Goal: Task Accomplishment & Management: Manage account settings

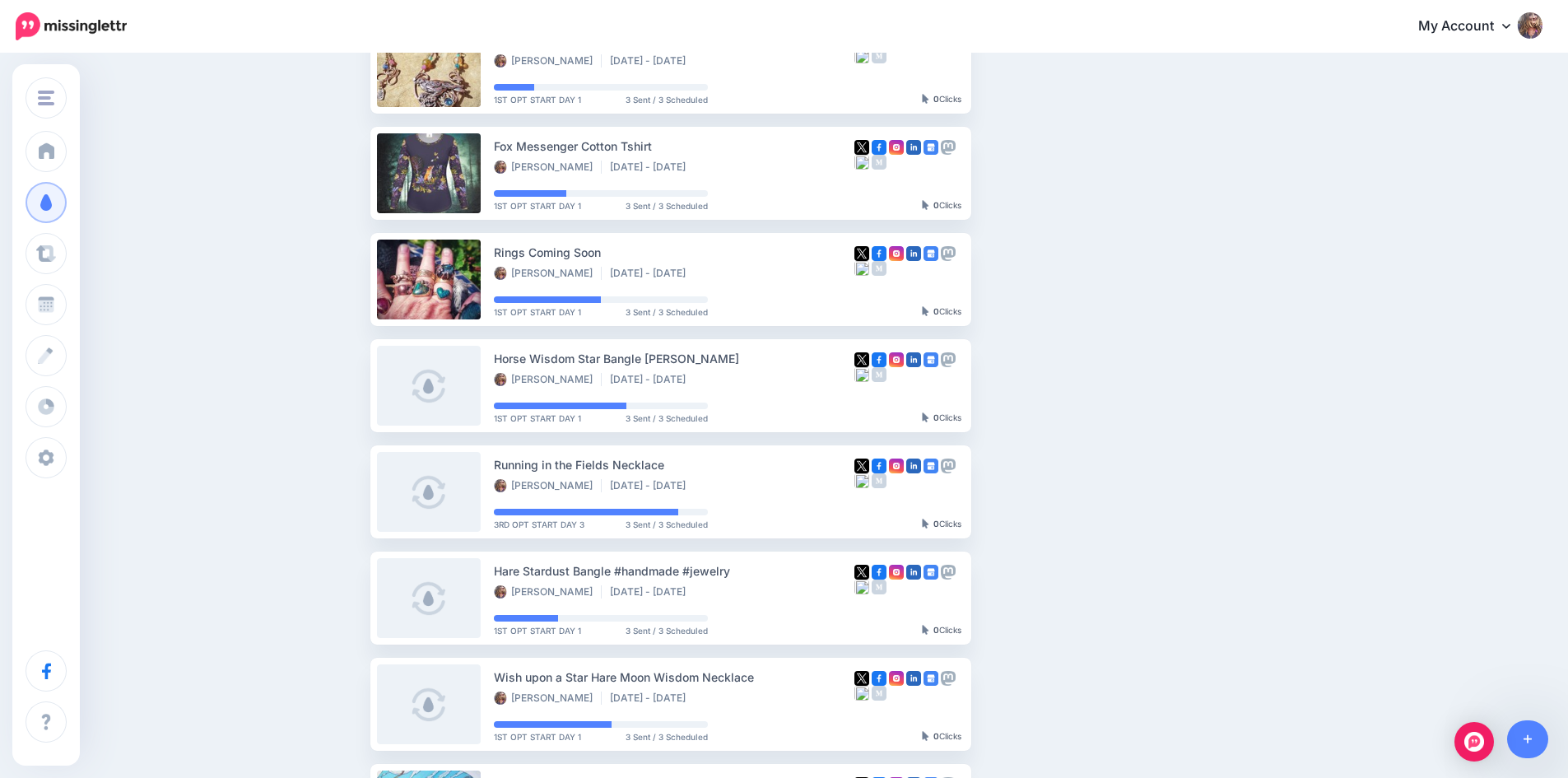
scroll to position [412, 0]
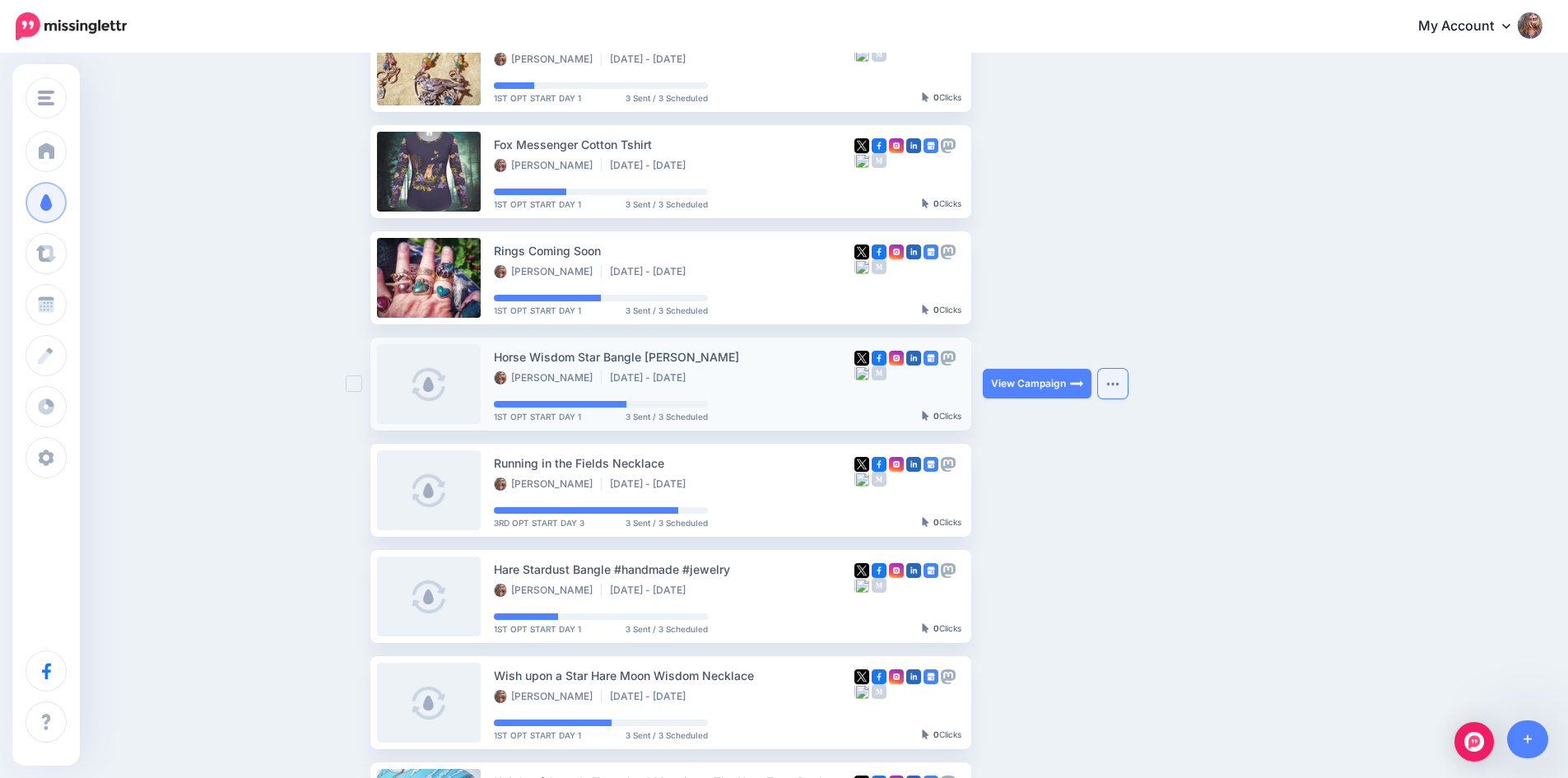
click at [1118, 381] on img "button" at bounding box center [1112, 383] width 13 height 4
click at [1292, 415] on ul "Collection: NEW ARRIVALS Elizabeth Shewan Aug 28 - Oct 2 2025 3RD OPT START DAY…" at bounding box center [831, 331] width 922 height 1049
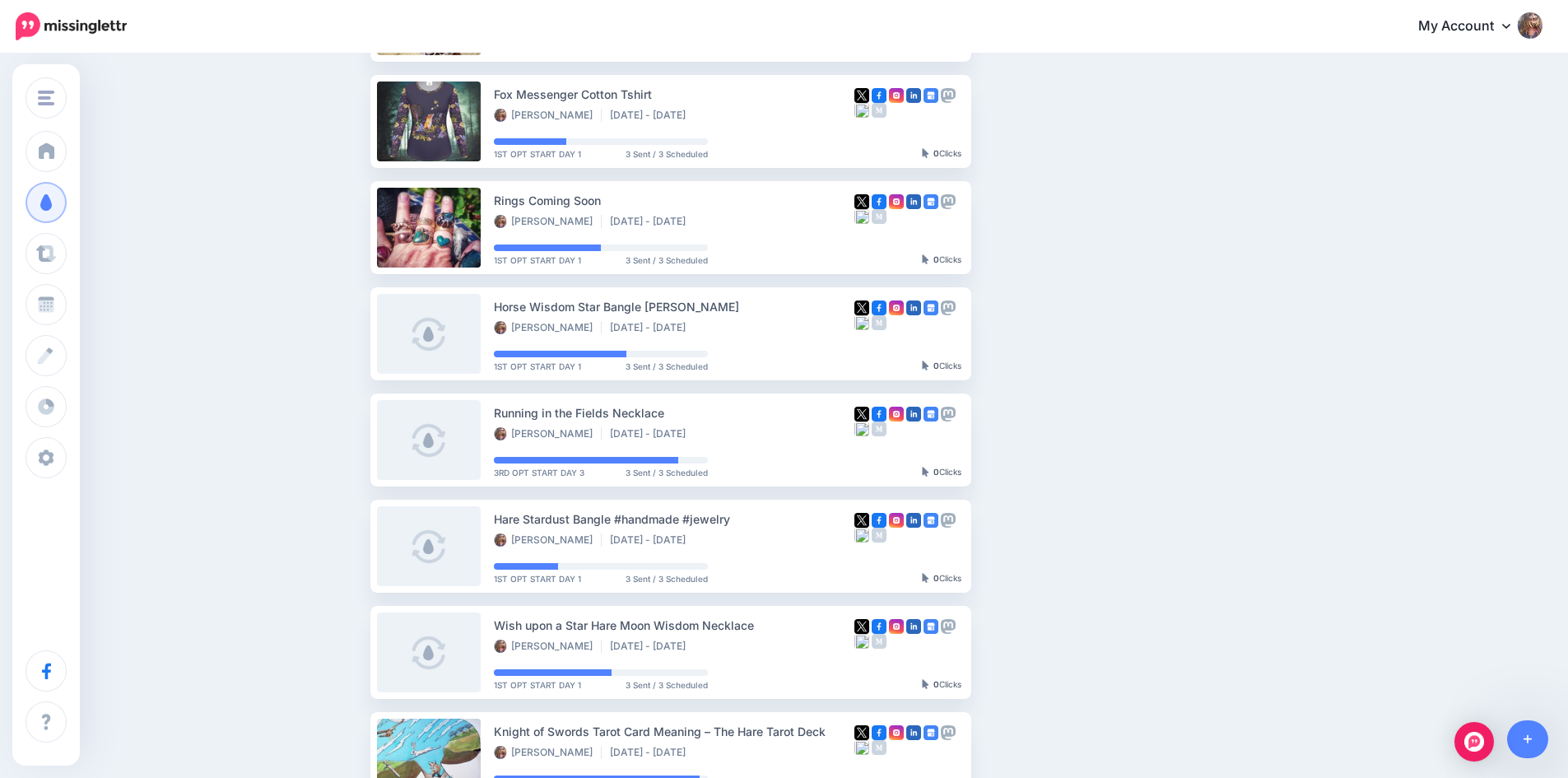
scroll to position [658, 0]
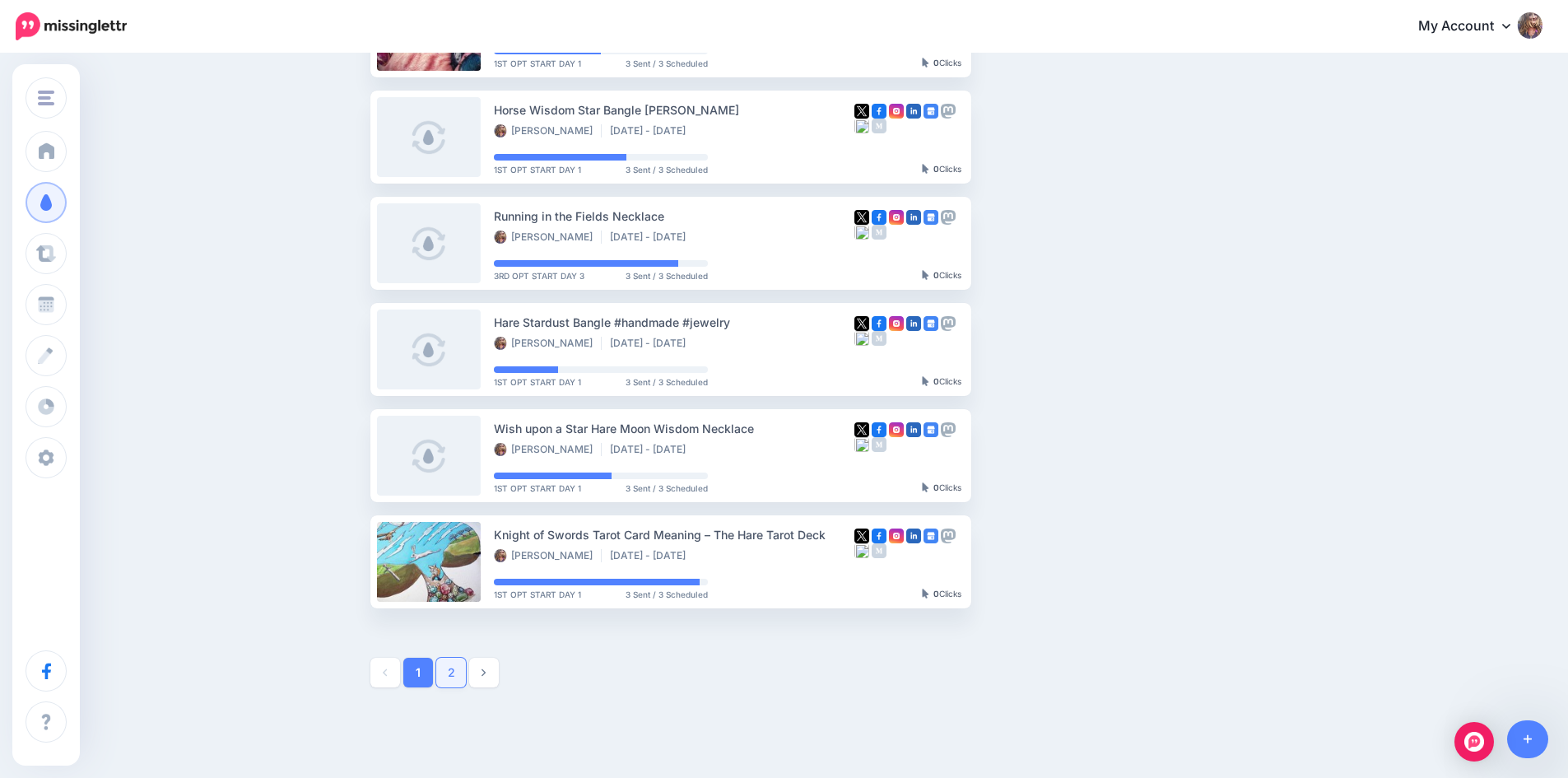
click at [448, 665] on link "2" at bounding box center [450, 672] width 30 height 30
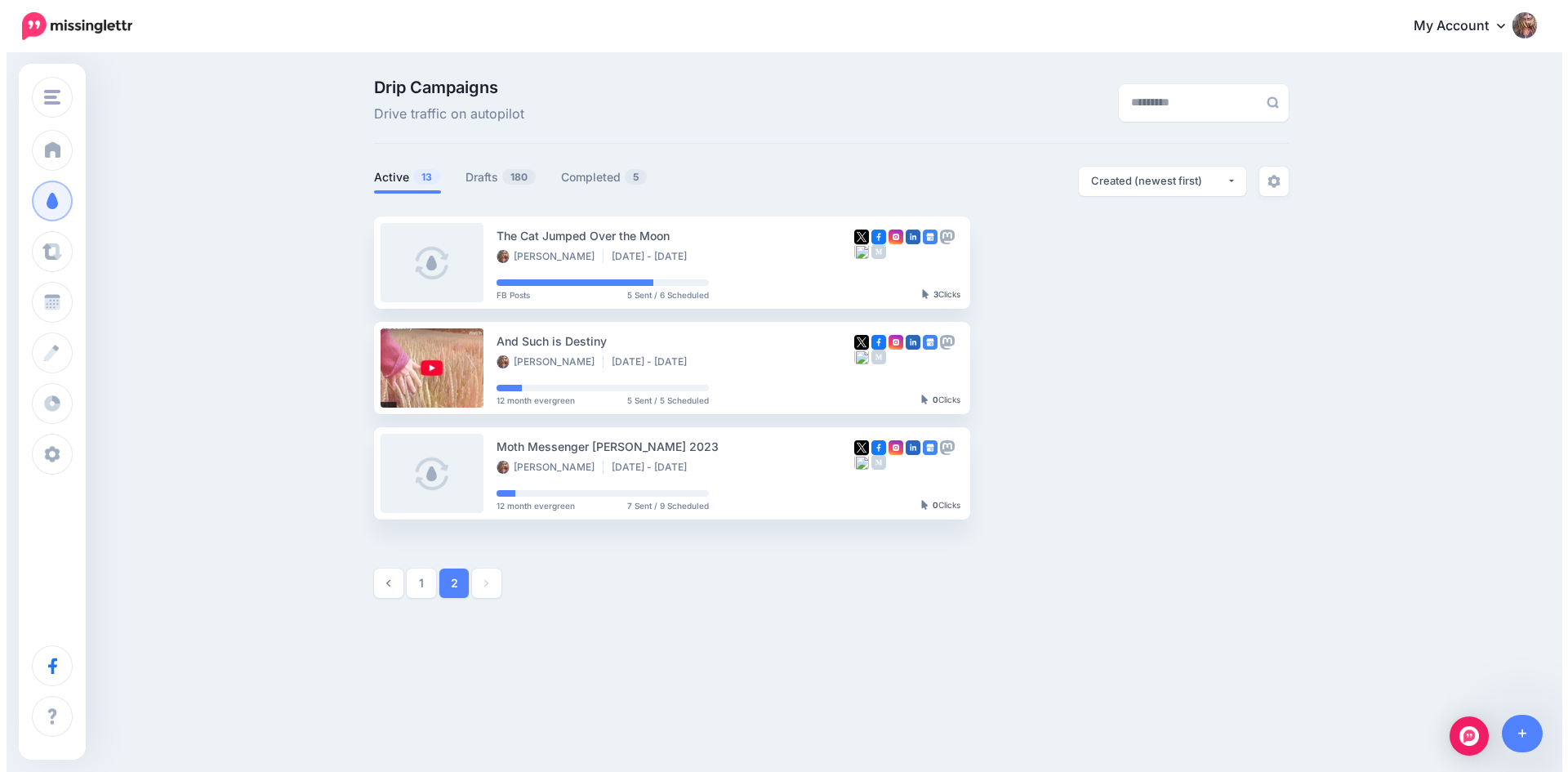
scroll to position [0, 0]
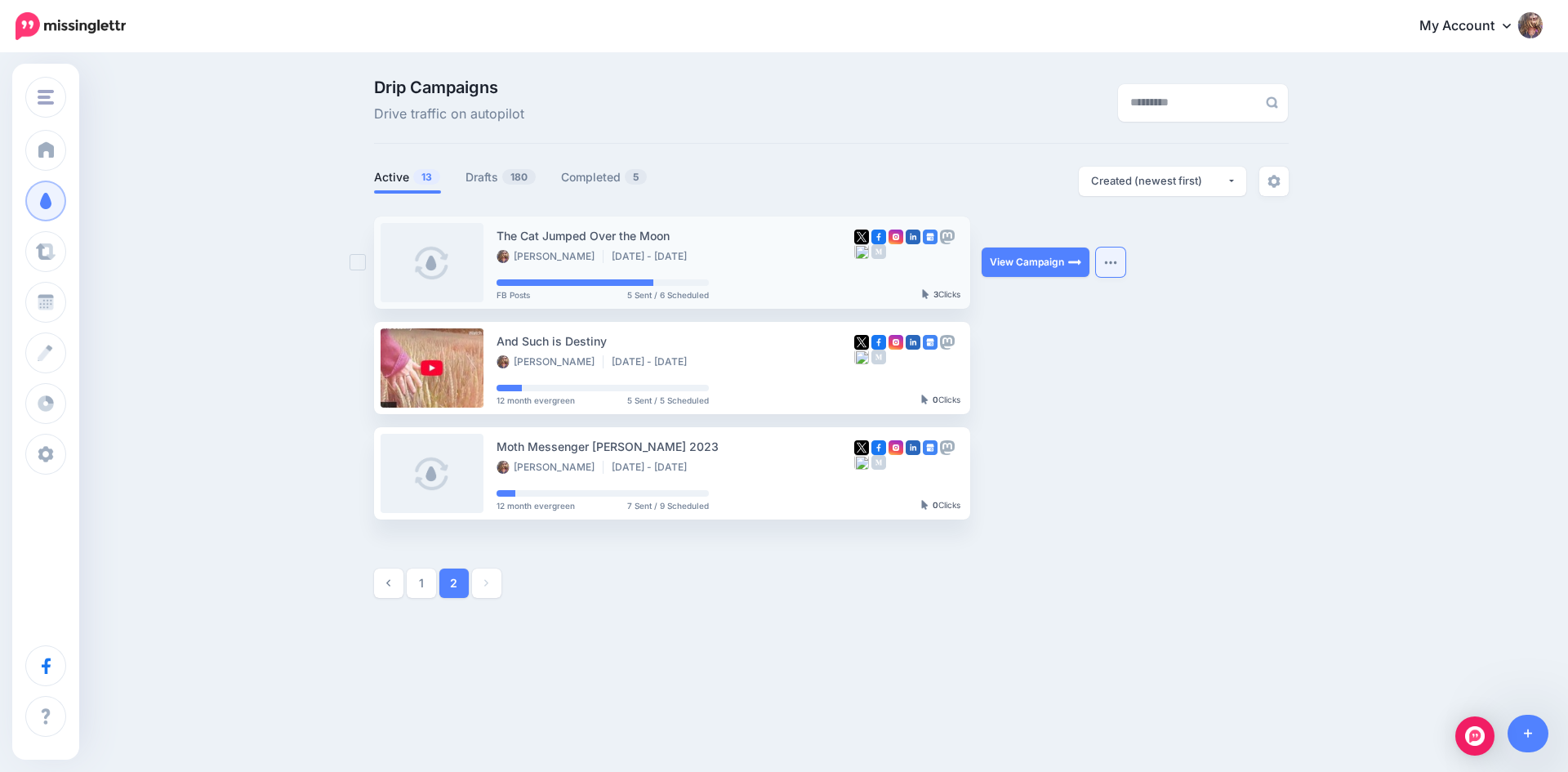
click at [1110, 263] on img "button" at bounding box center [1110, 261] width 13 height 4
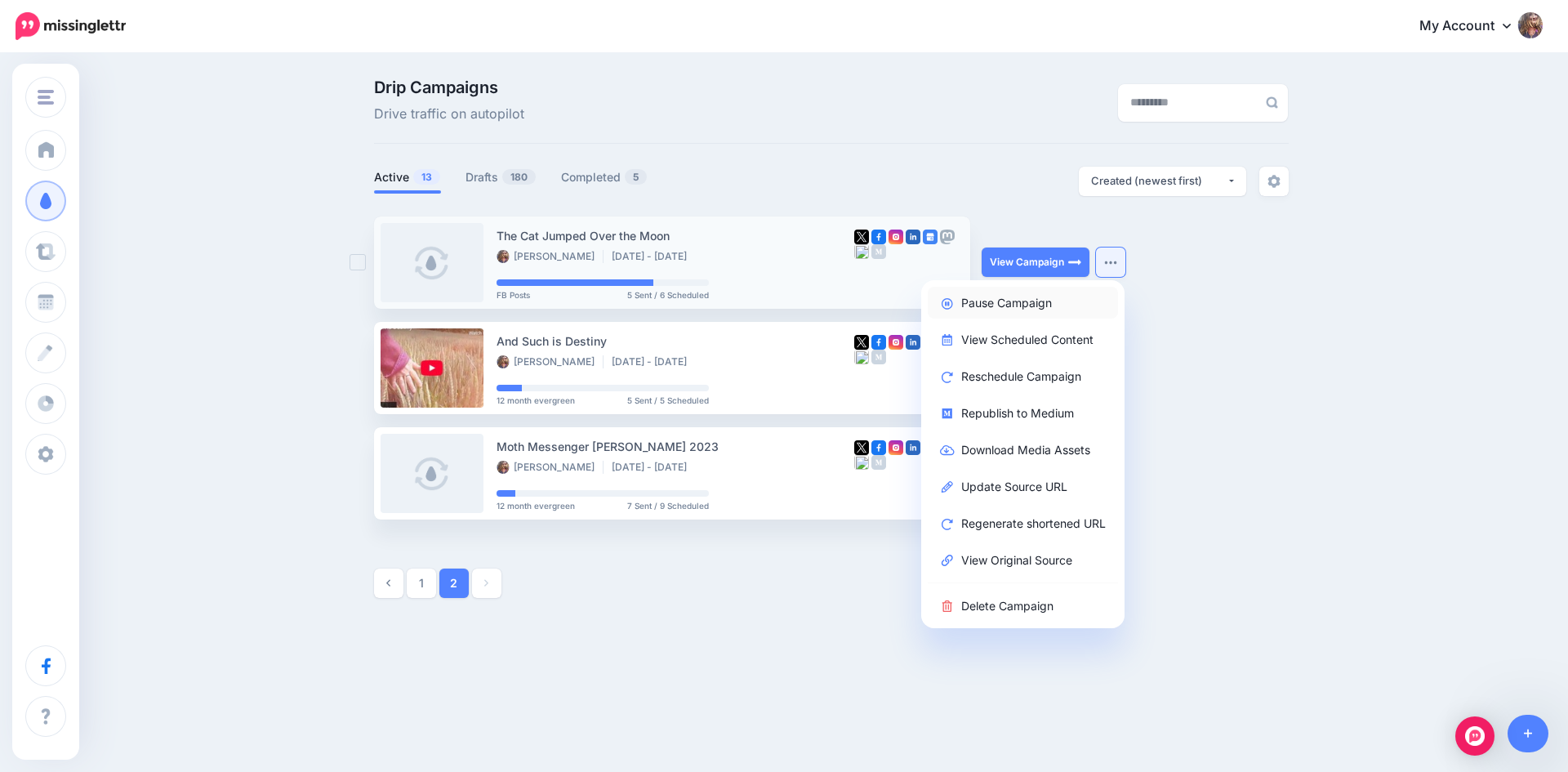
click at [1010, 302] on link "Pause Campaign" at bounding box center [1022, 303] width 190 height 32
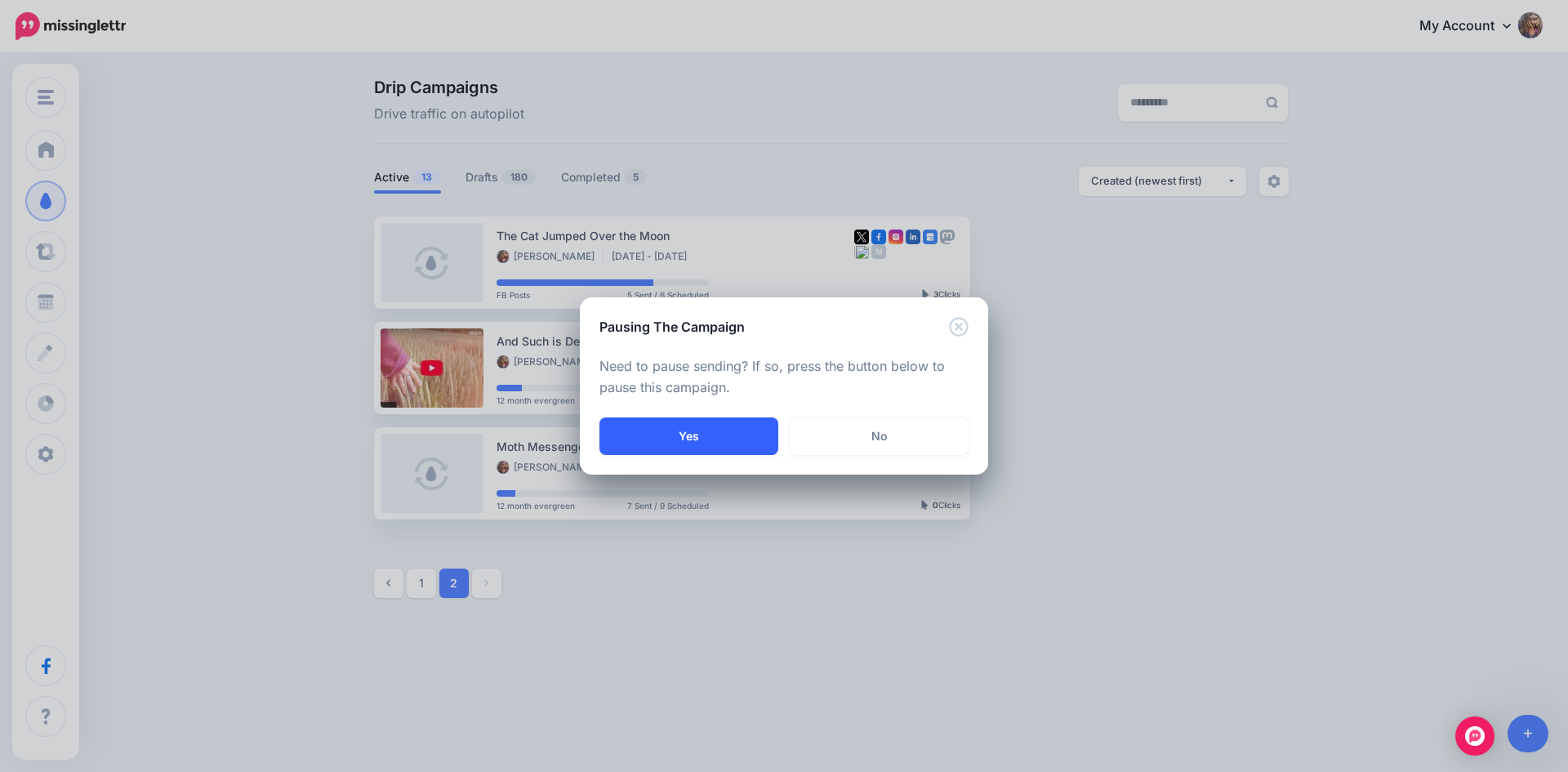
click at [711, 435] on button "Yes" at bounding box center [689, 436] width 178 height 37
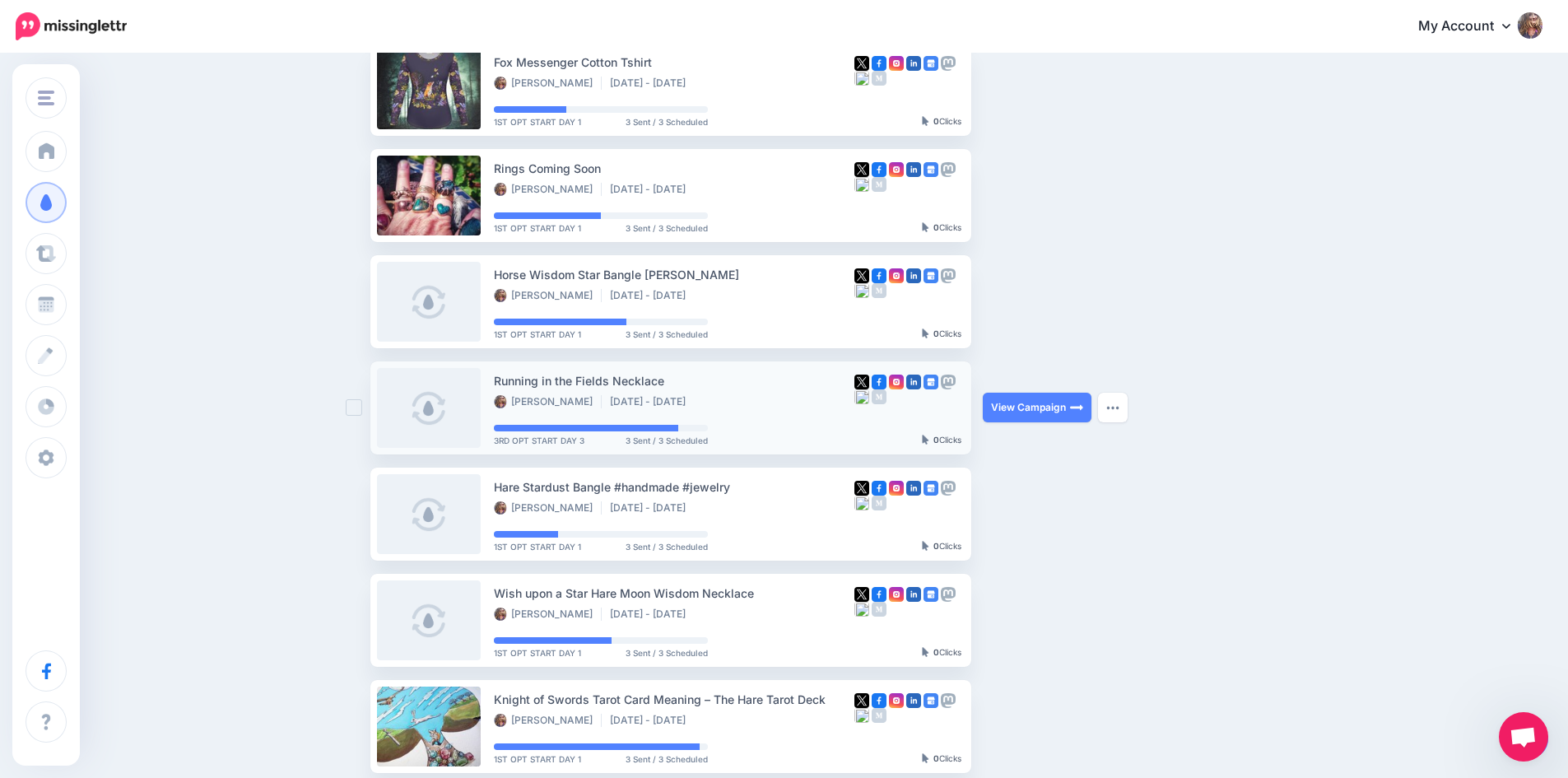
scroll to position [734, 0]
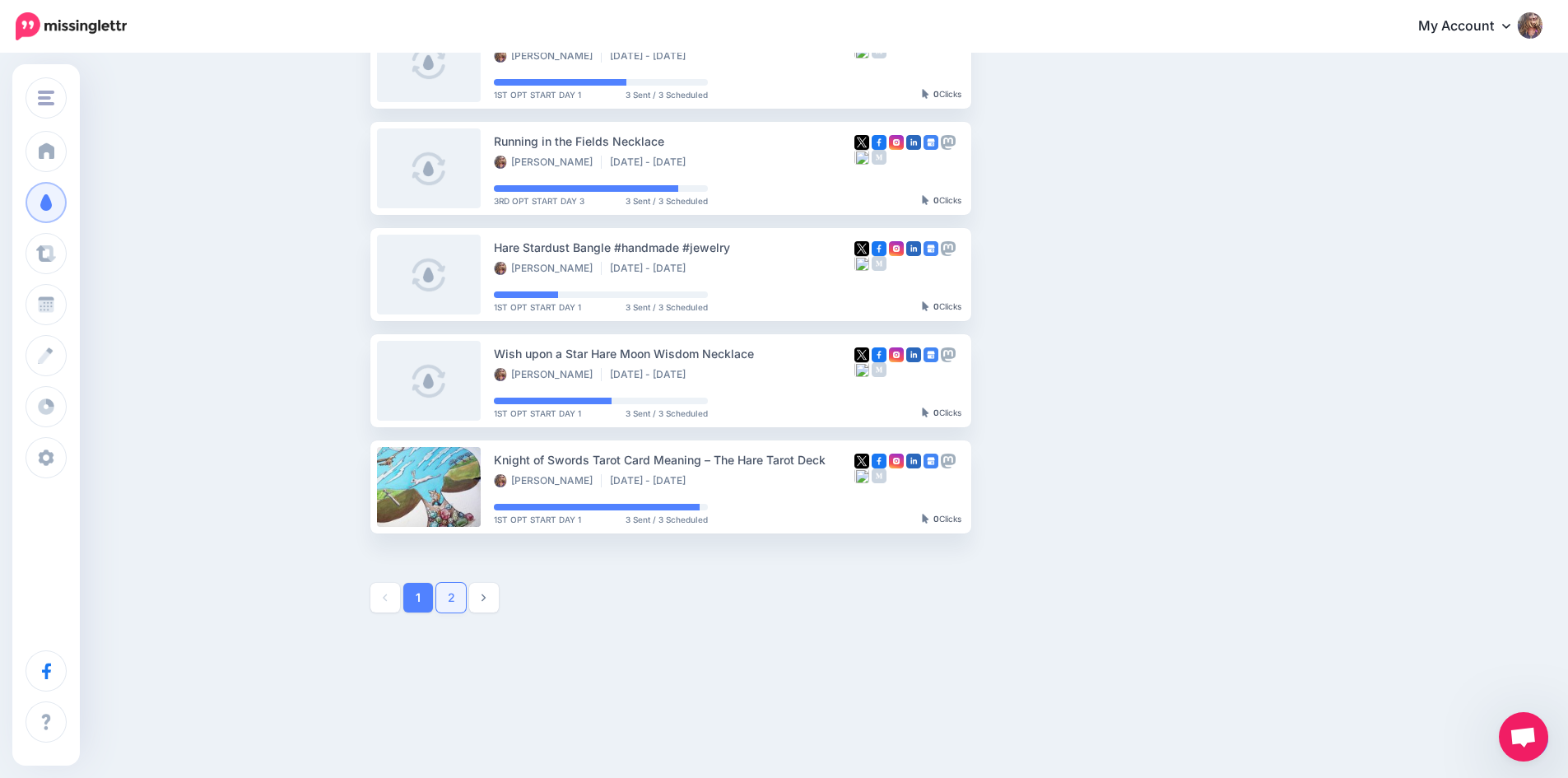
click at [458, 589] on link "2" at bounding box center [450, 597] width 30 height 30
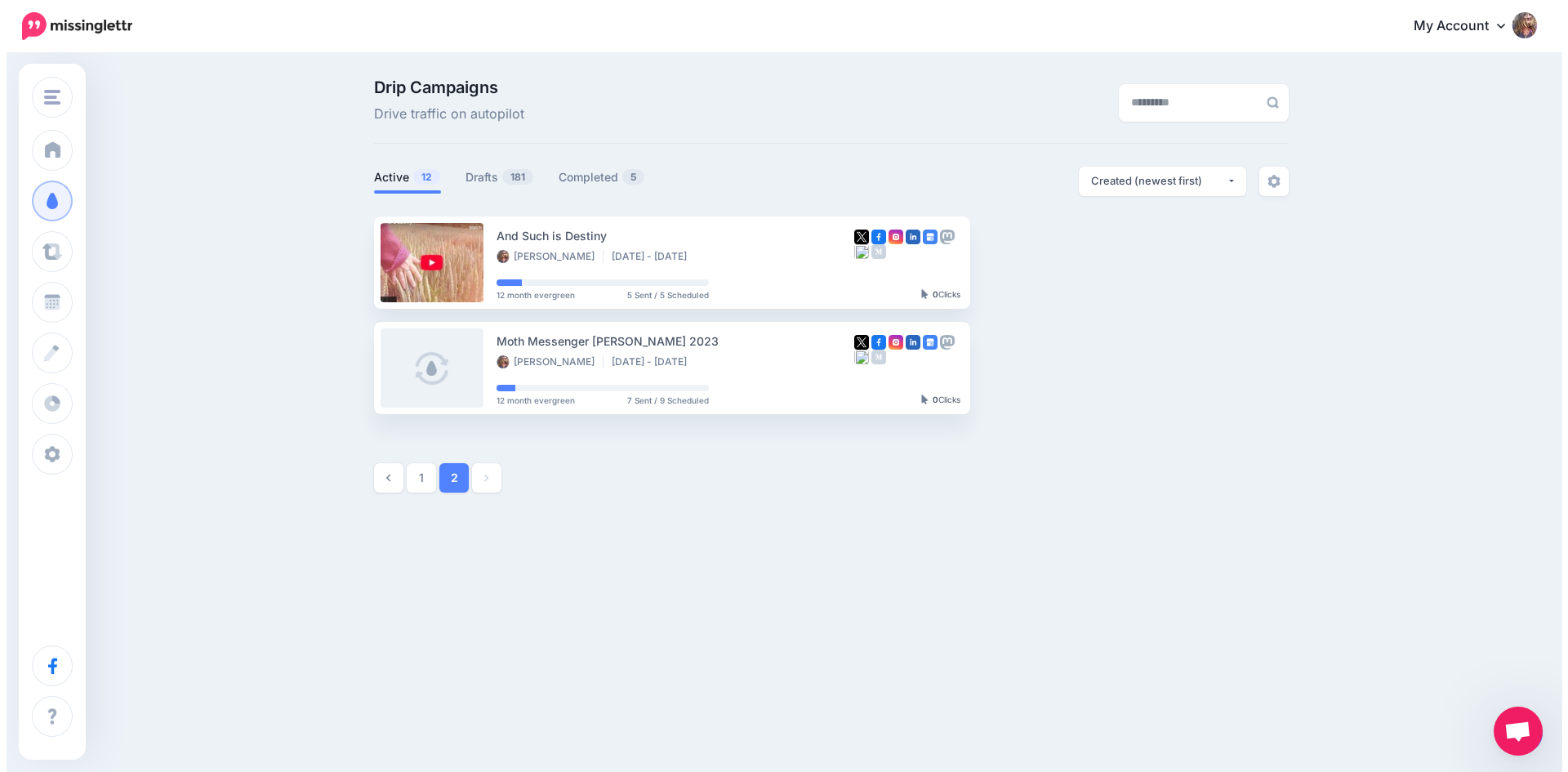
scroll to position [0, 0]
click at [1118, 369] on button "button" at bounding box center [1110, 367] width 29 height 29
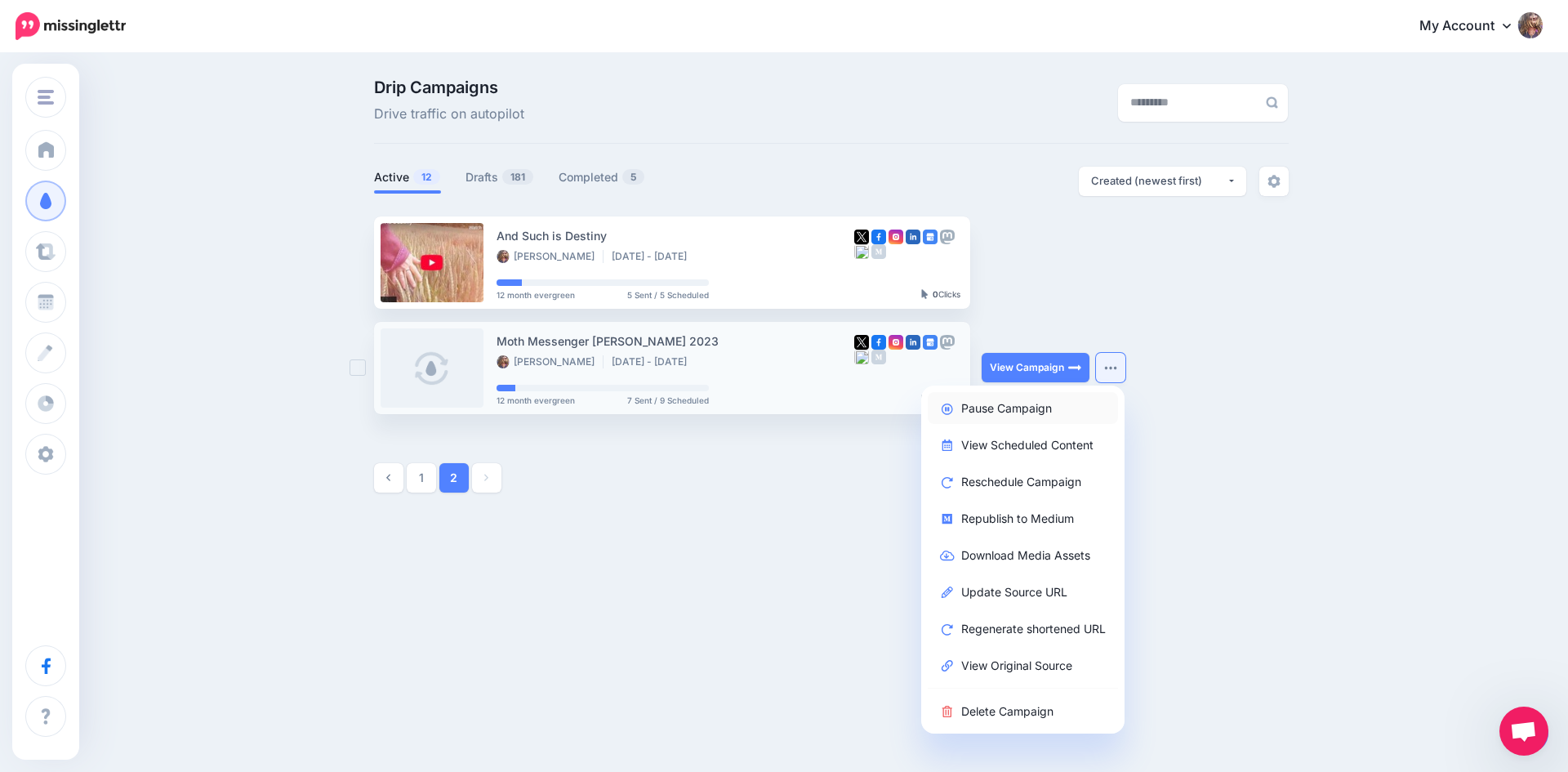
click at [997, 414] on link "Pause Campaign" at bounding box center [1022, 408] width 190 height 32
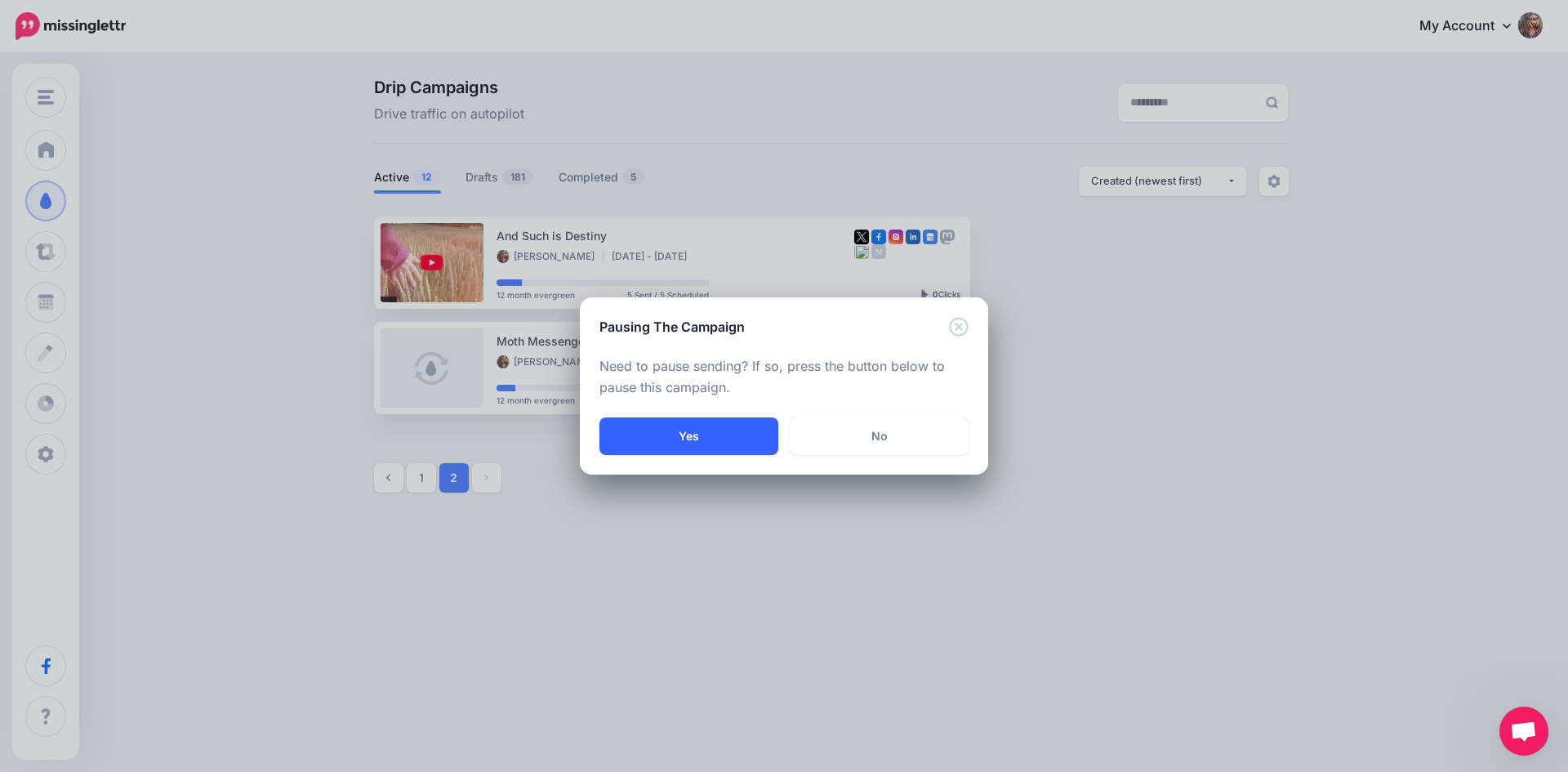
click at [712, 441] on button "Yes" at bounding box center [689, 436] width 178 height 37
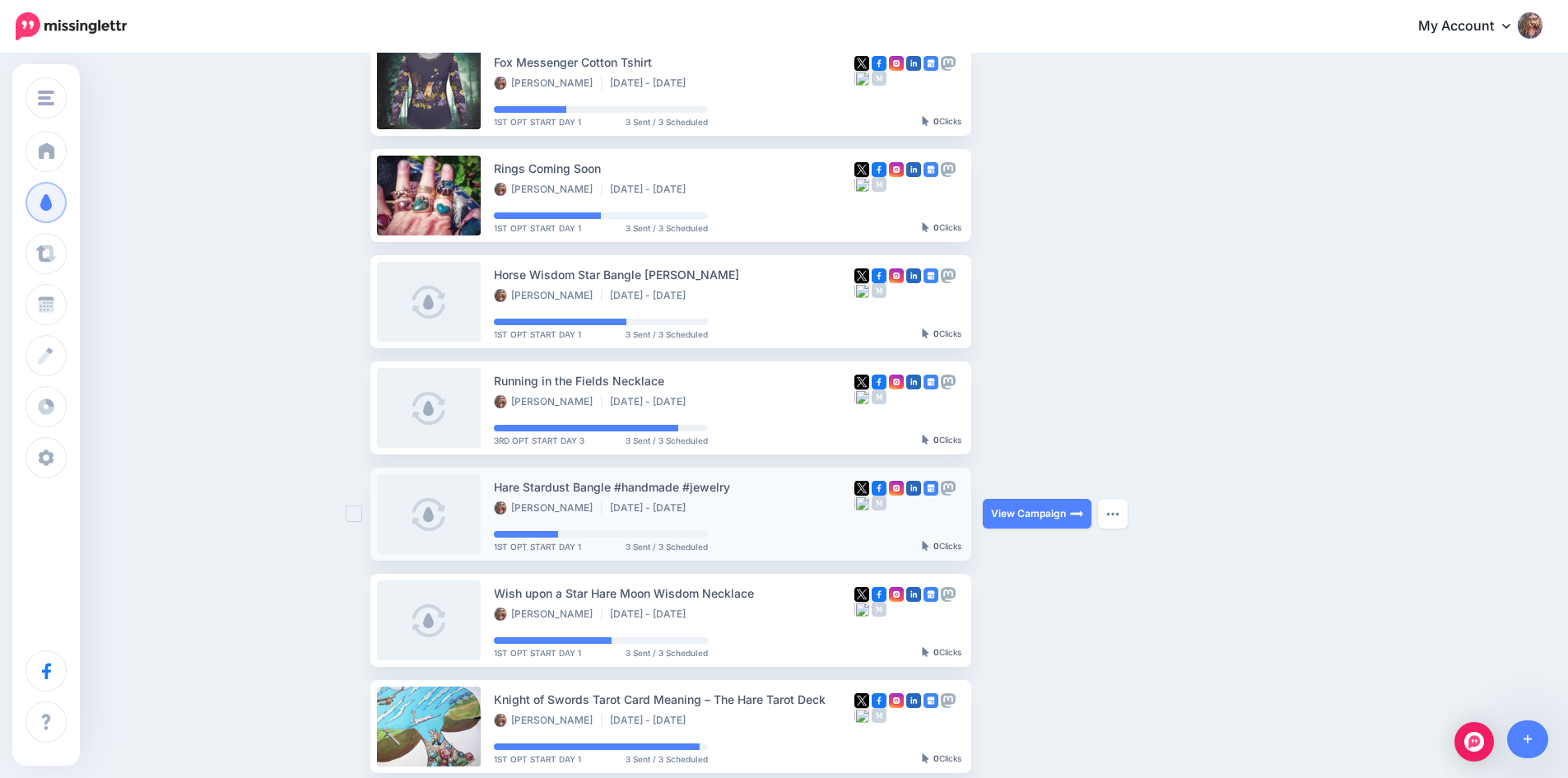
scroll to position [734, 0]
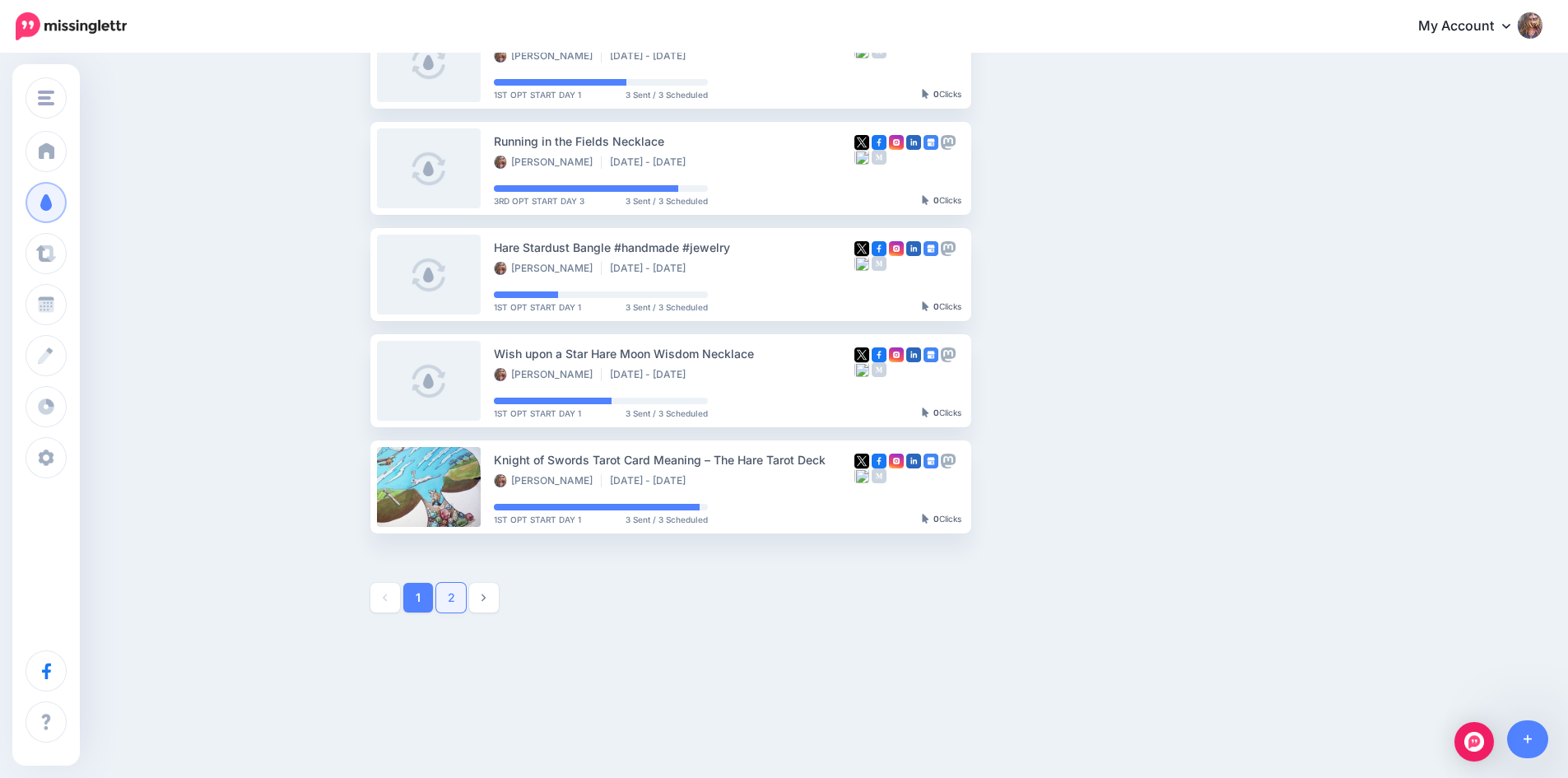
click at [460, 601] on link "2" at bounding box center [450, 597] width 30 height 30
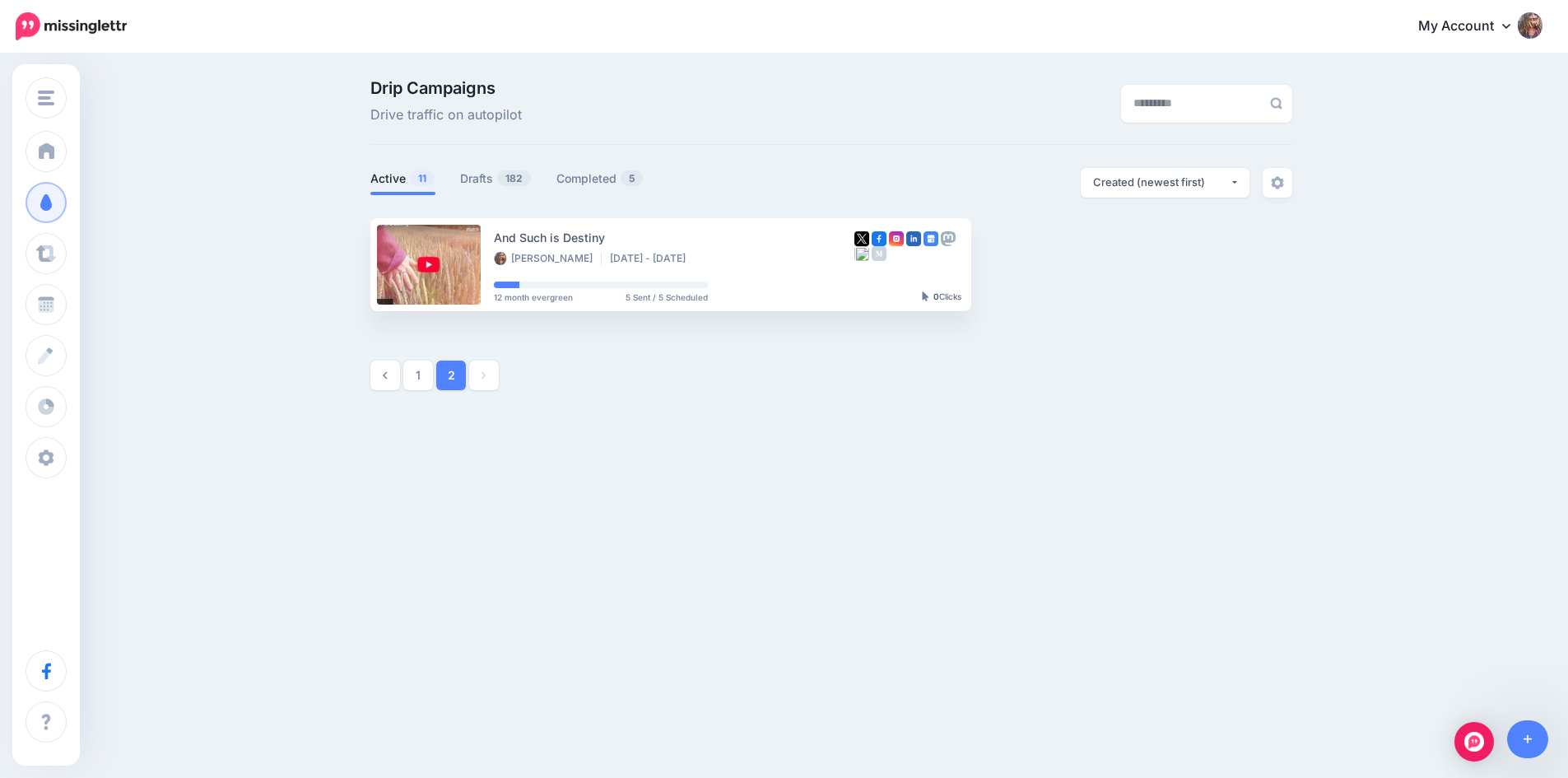
scroll to position [0, 0]
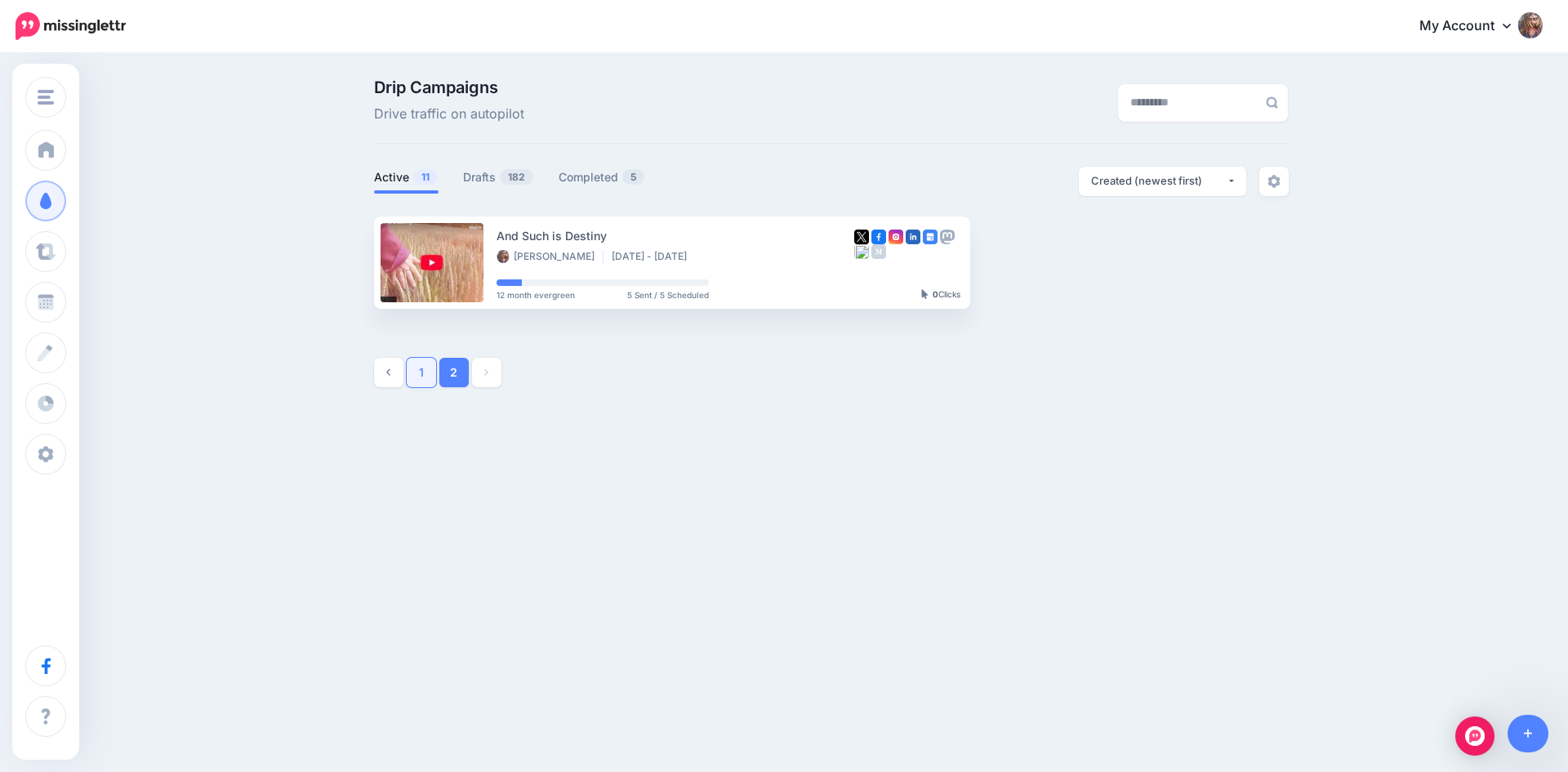
click at [418, 372] on link "1" at bounding box center [421, 372] width 29 height 29
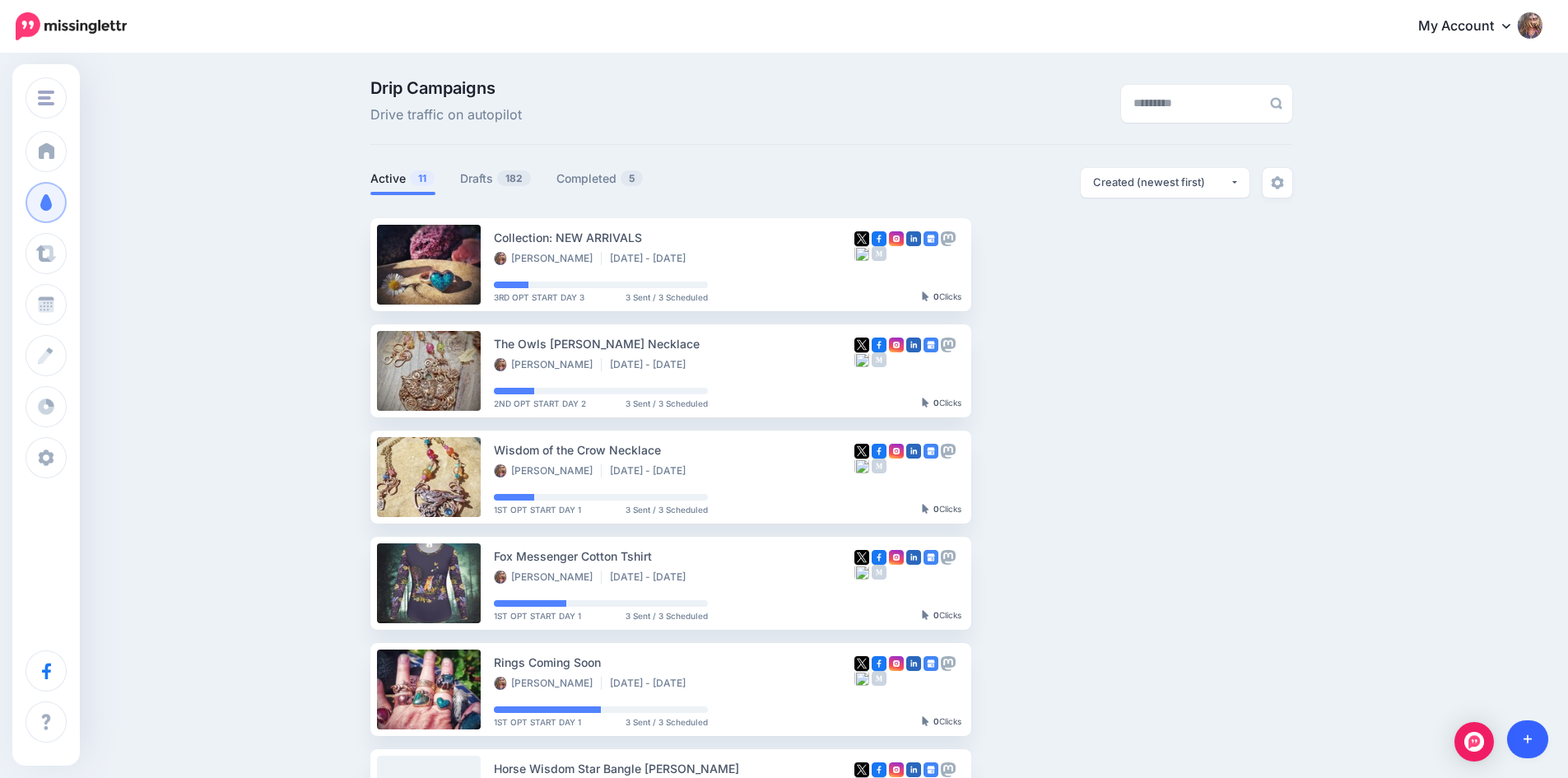
click at [1533, 739] on link at bounding box center [1528, 739] width 42 height 38
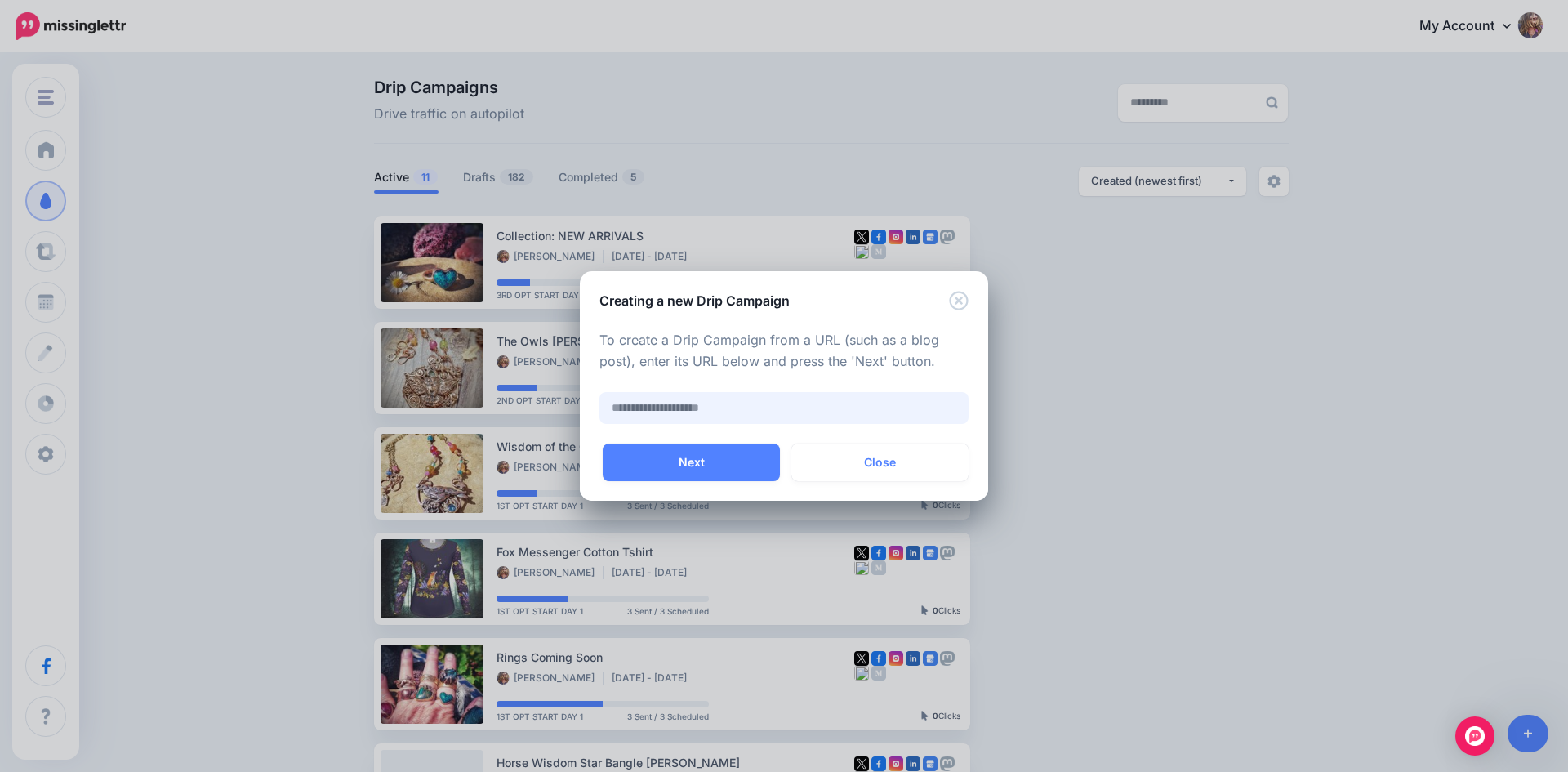
paste input "**********"
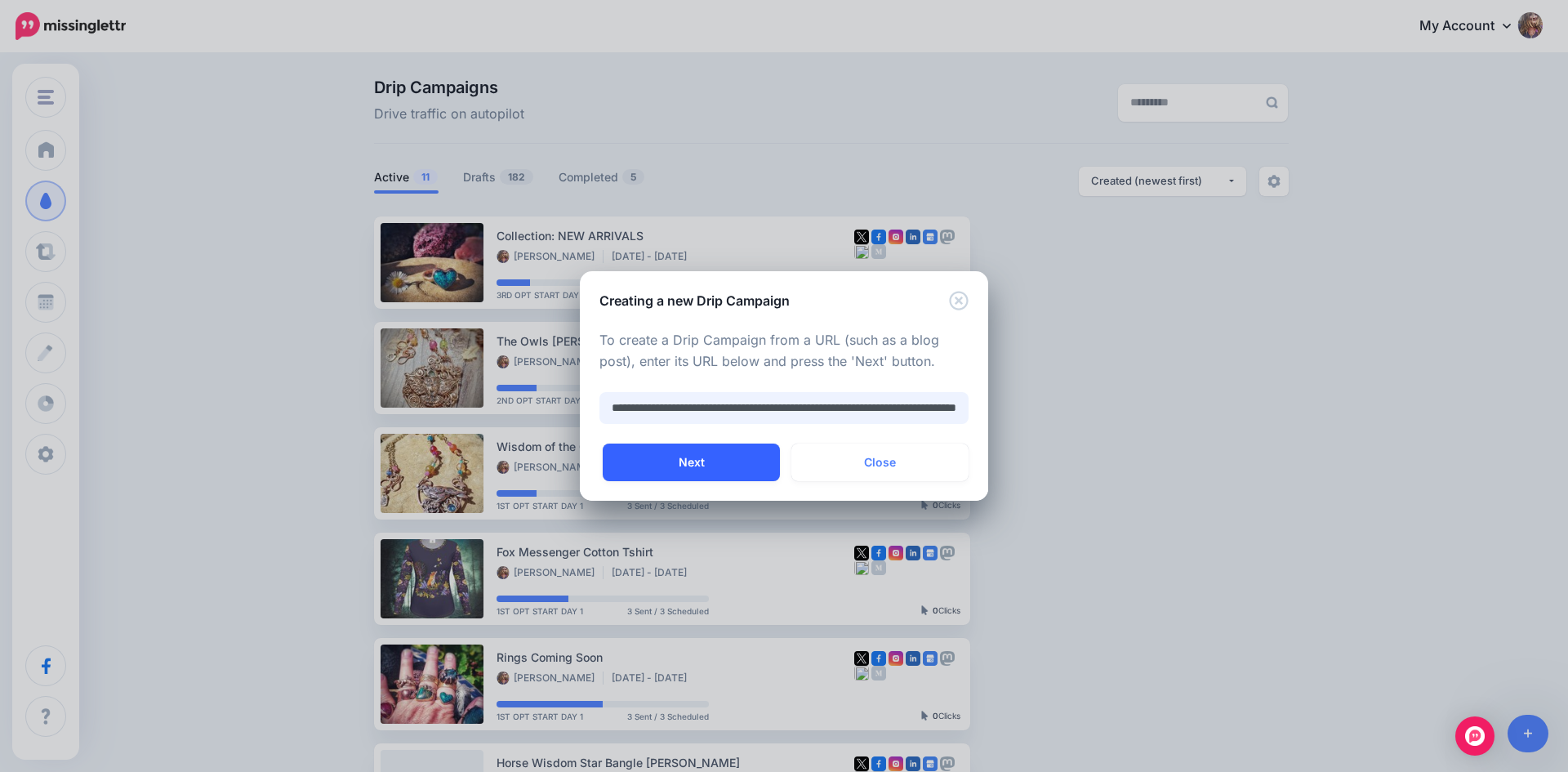
type input "**********"
click at [704, 477] on button "Next" at bounding box center [691, 462] width 177 height 37
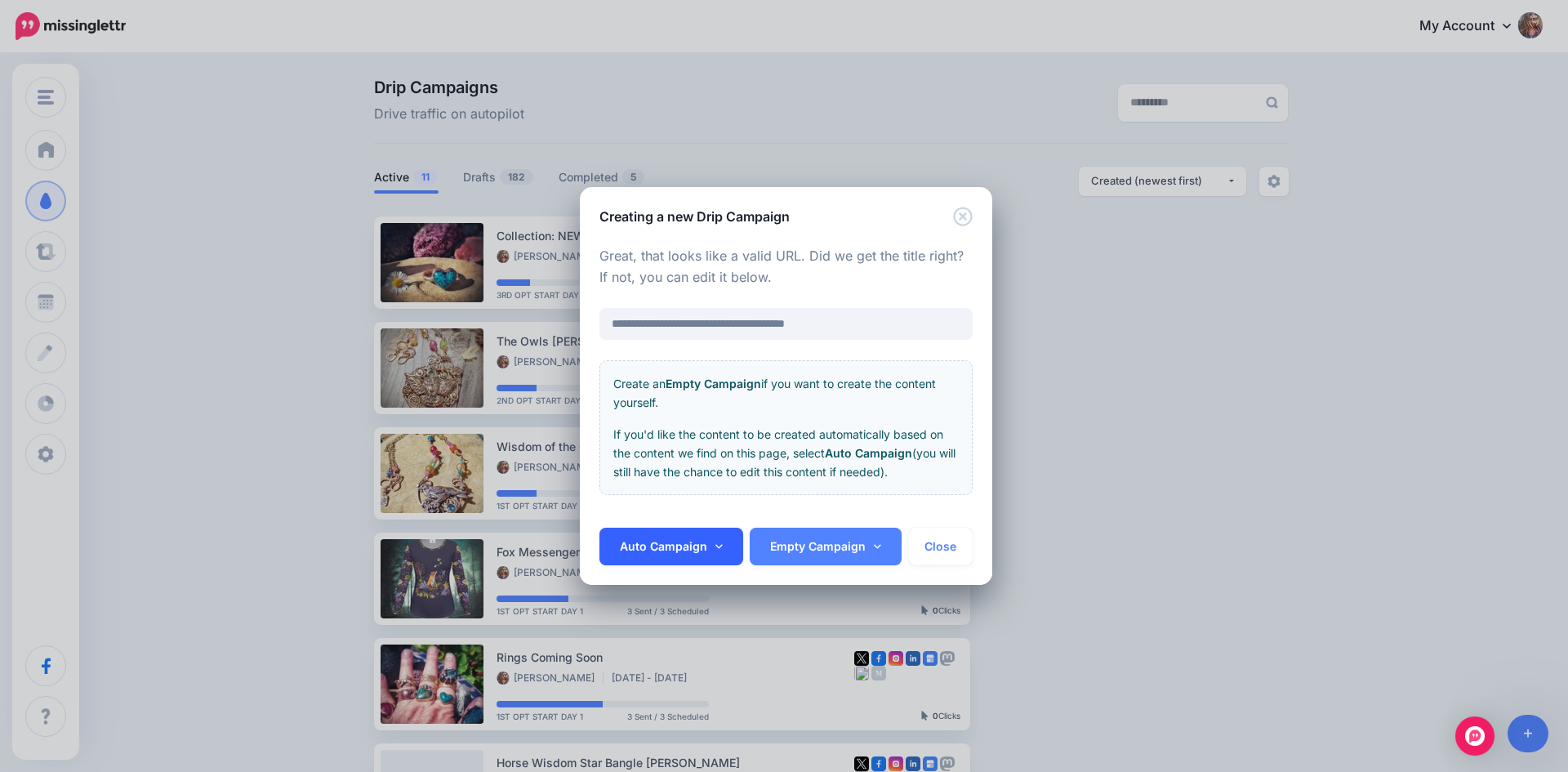
click at [719, 548] on icon at bounding box center [719, 546] width 7 height 12
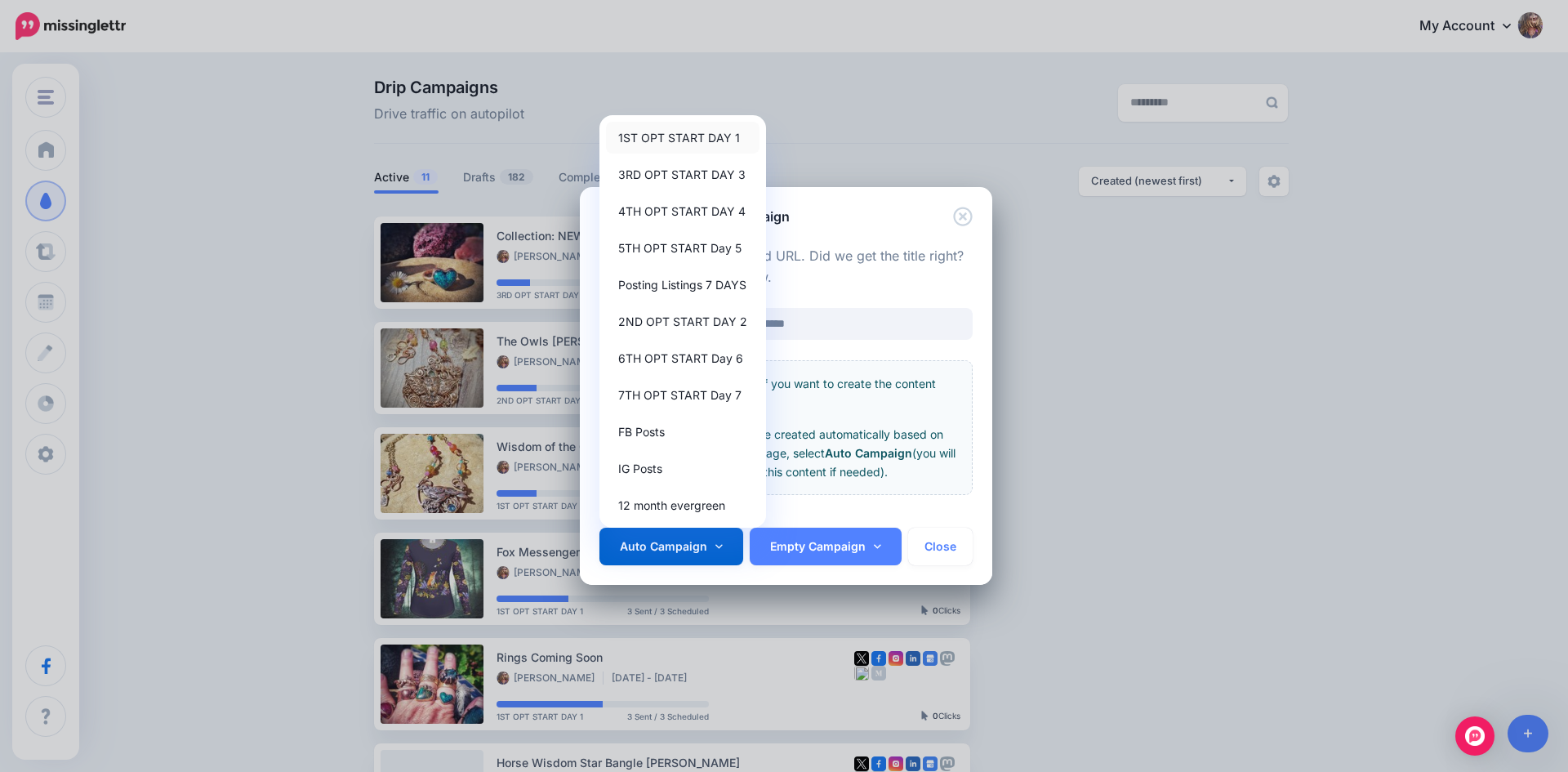
click at [678, 141] on link "1ST OPT START DAY 1" at bounding box center [682, 137] width 153 height 32
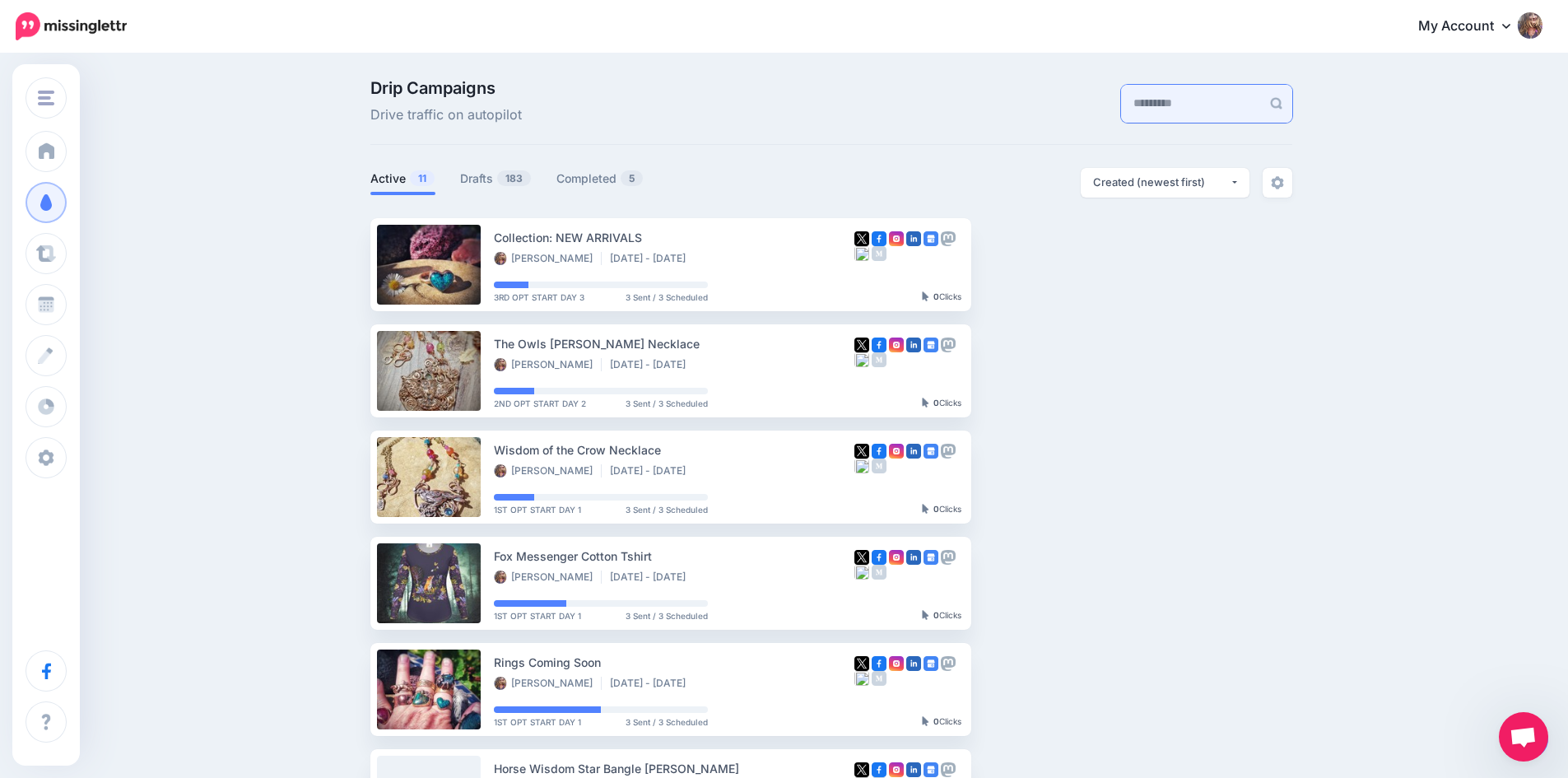
paste input "**********"
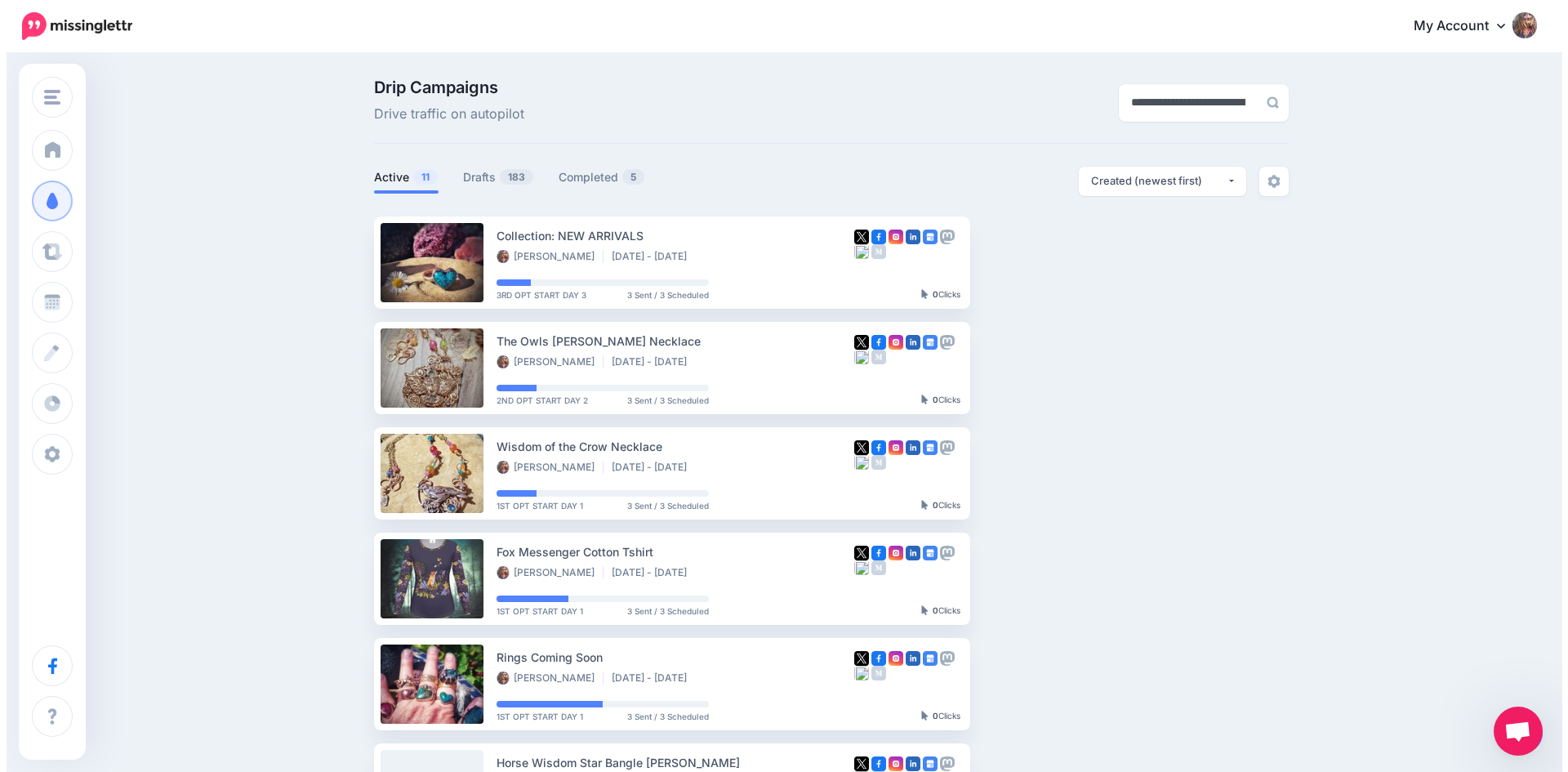
scroll to position [0, 321]
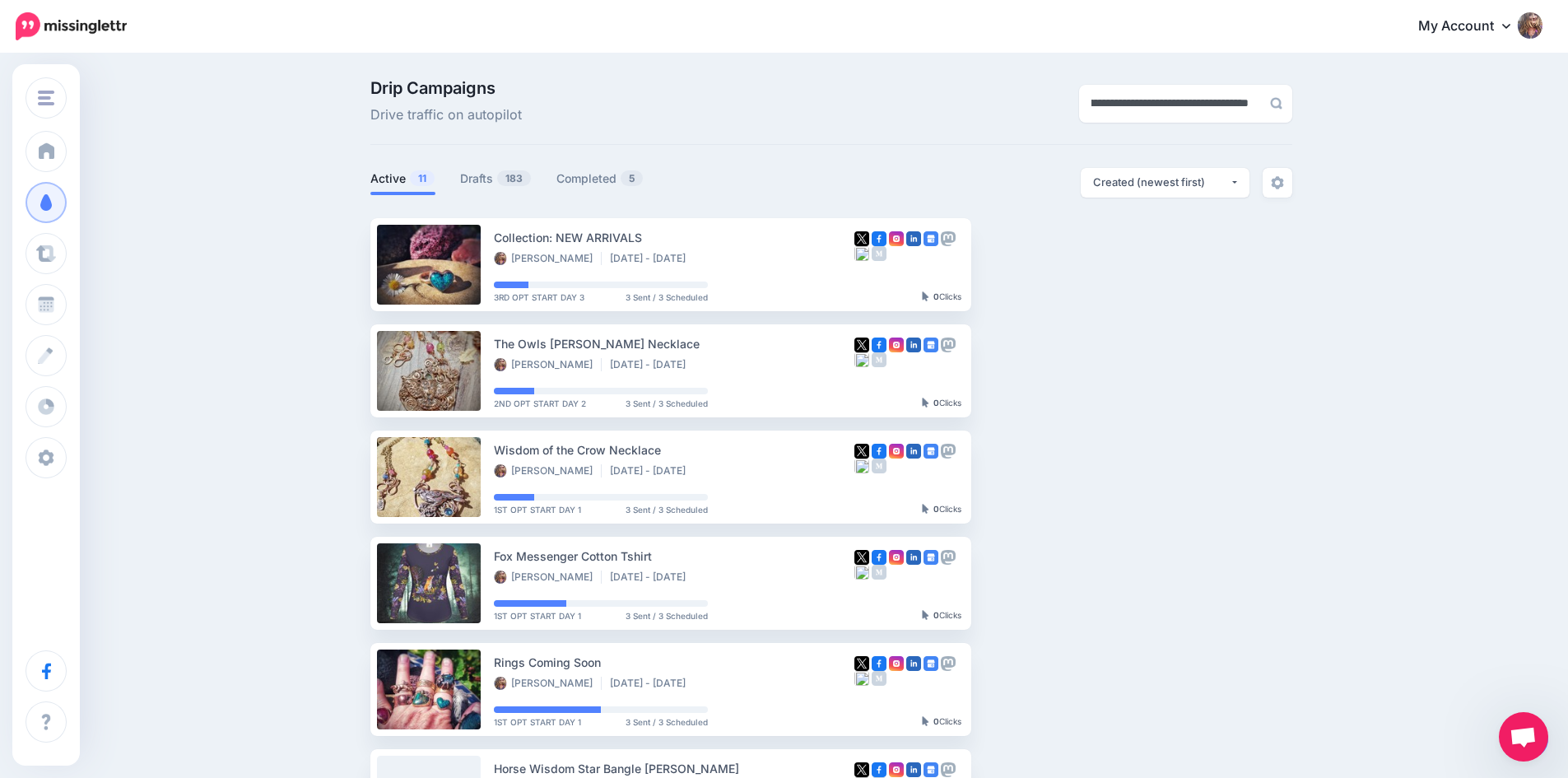
type input "**********"
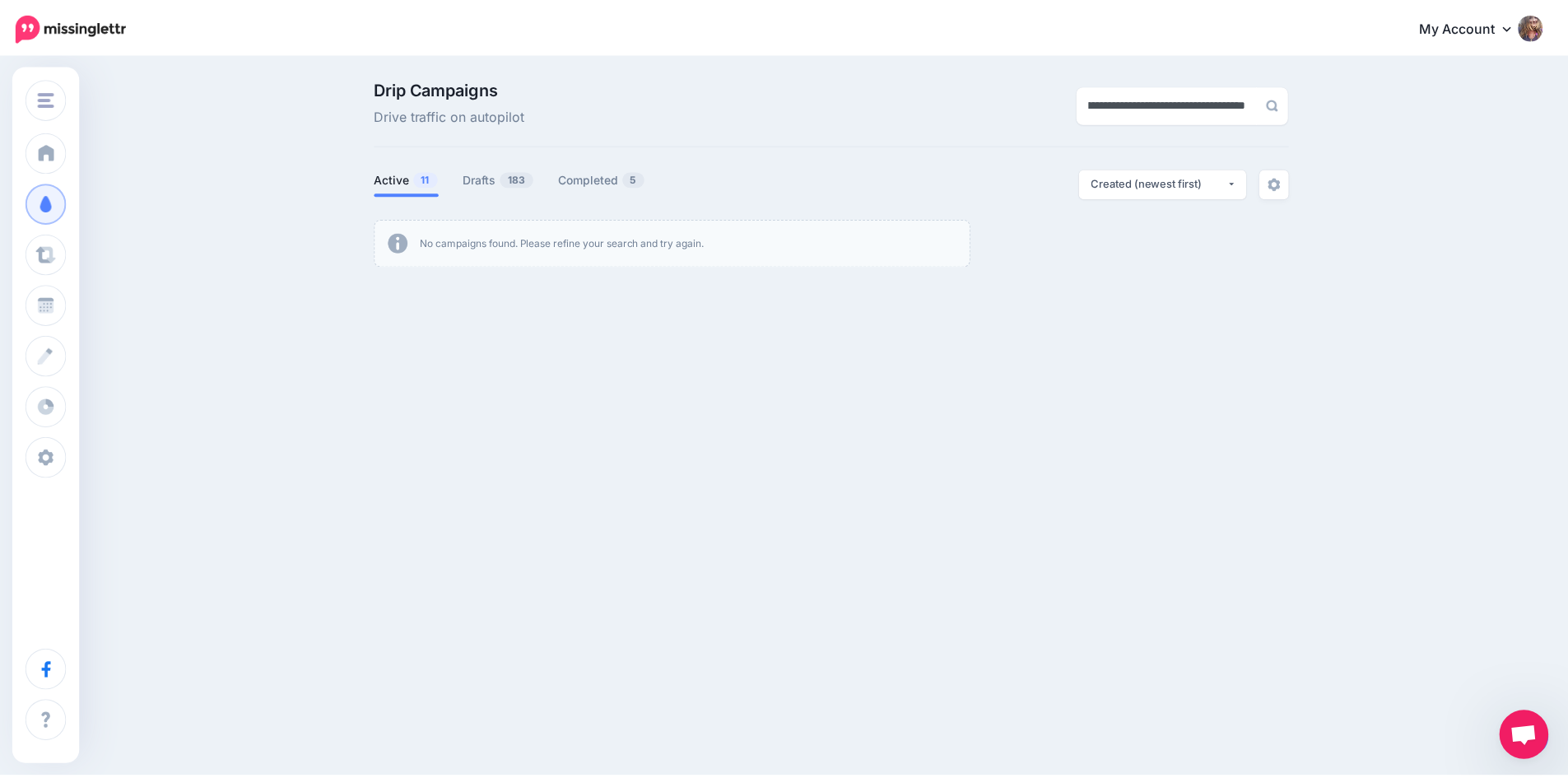
scroll to position [0, 0]
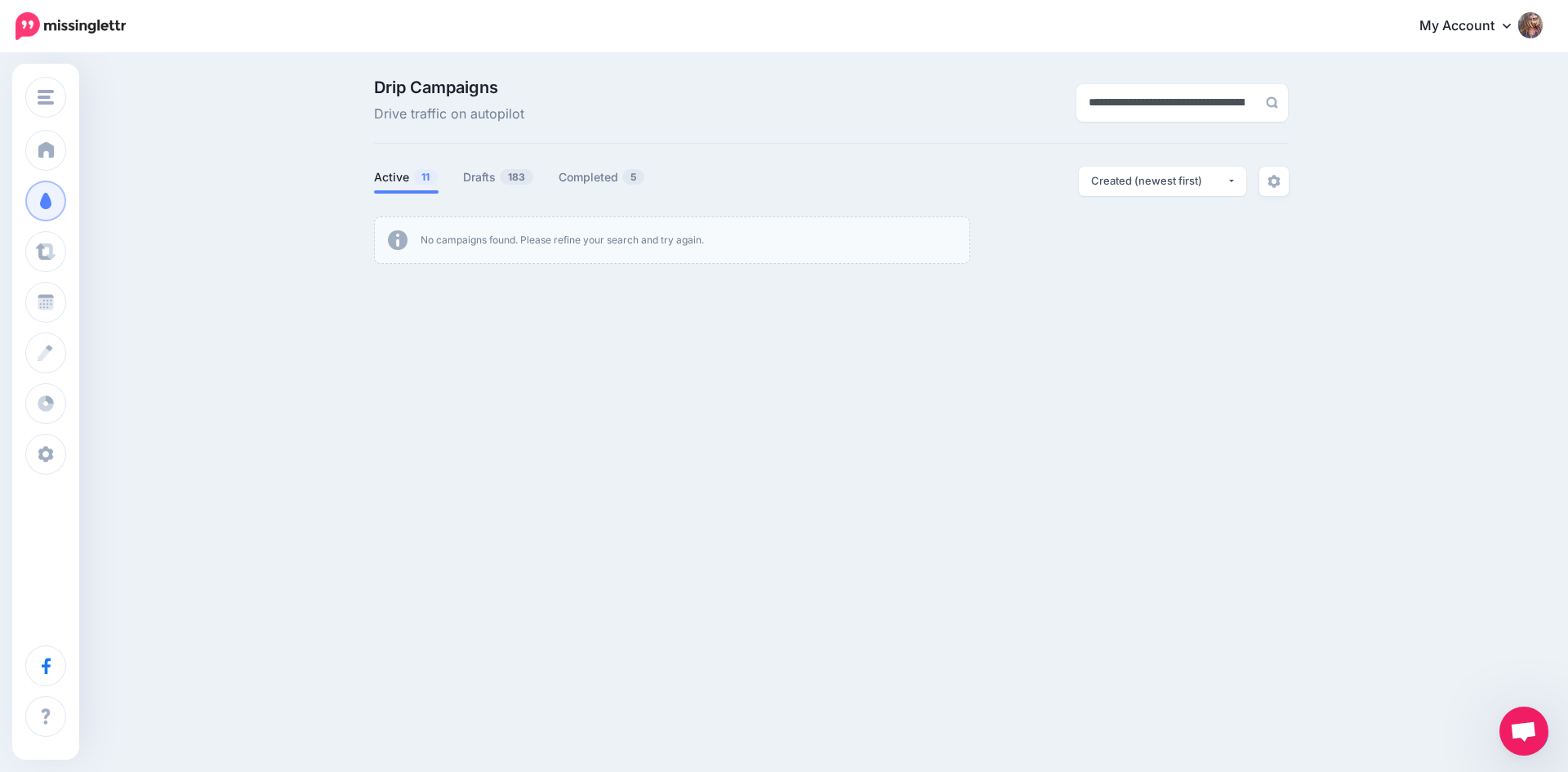
drag, startPoint x: 1250, startPoint y: 100, endPoint x: 896, endPoint y: 93, distance: 354.1
click at [896, 93] on div "**********" at bounding box center [831, 102] width 939 height 46
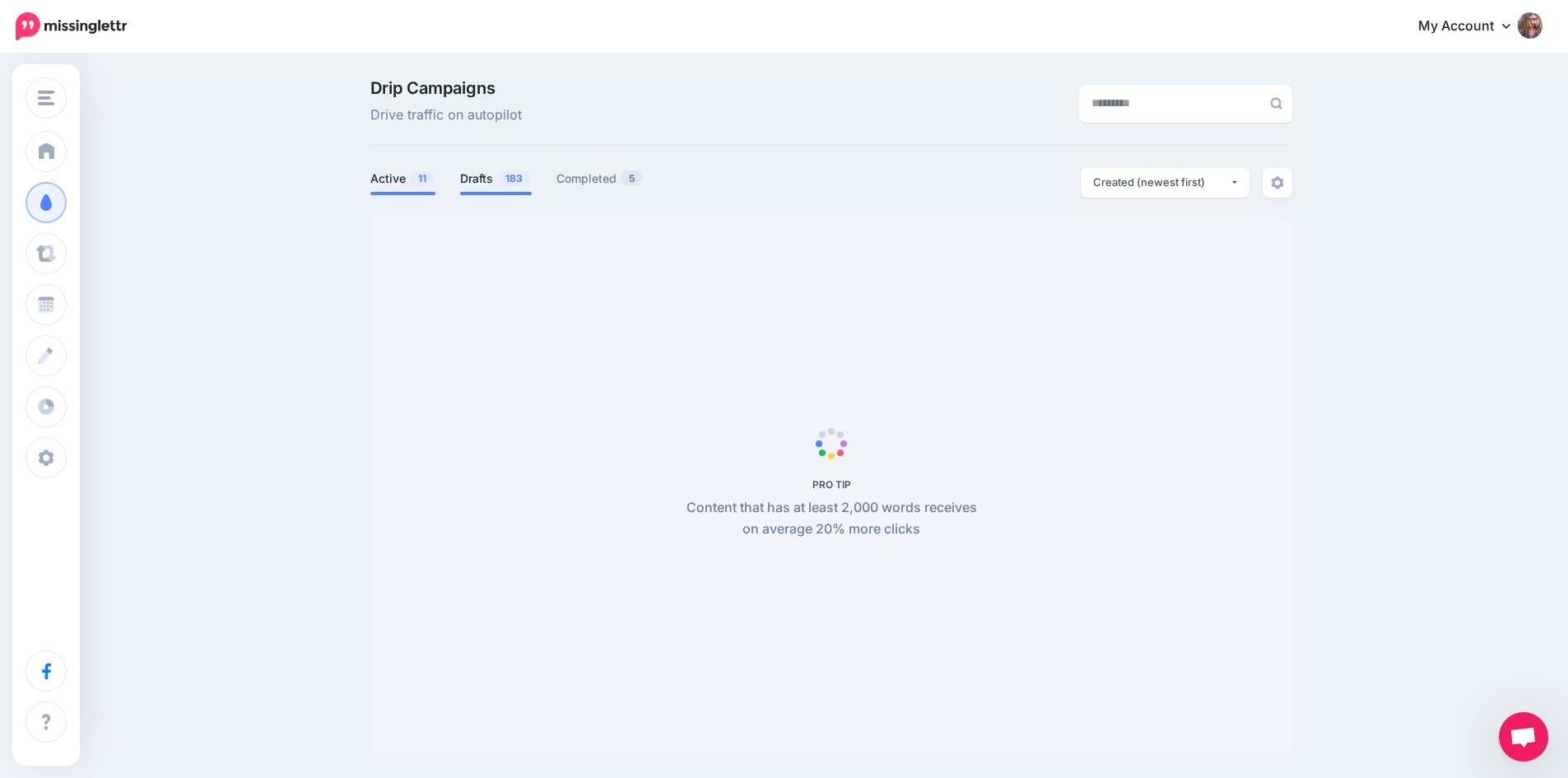
click at [488, 179] on link "Drafts 183" at bounding box center [496, 179] width 72 height 20
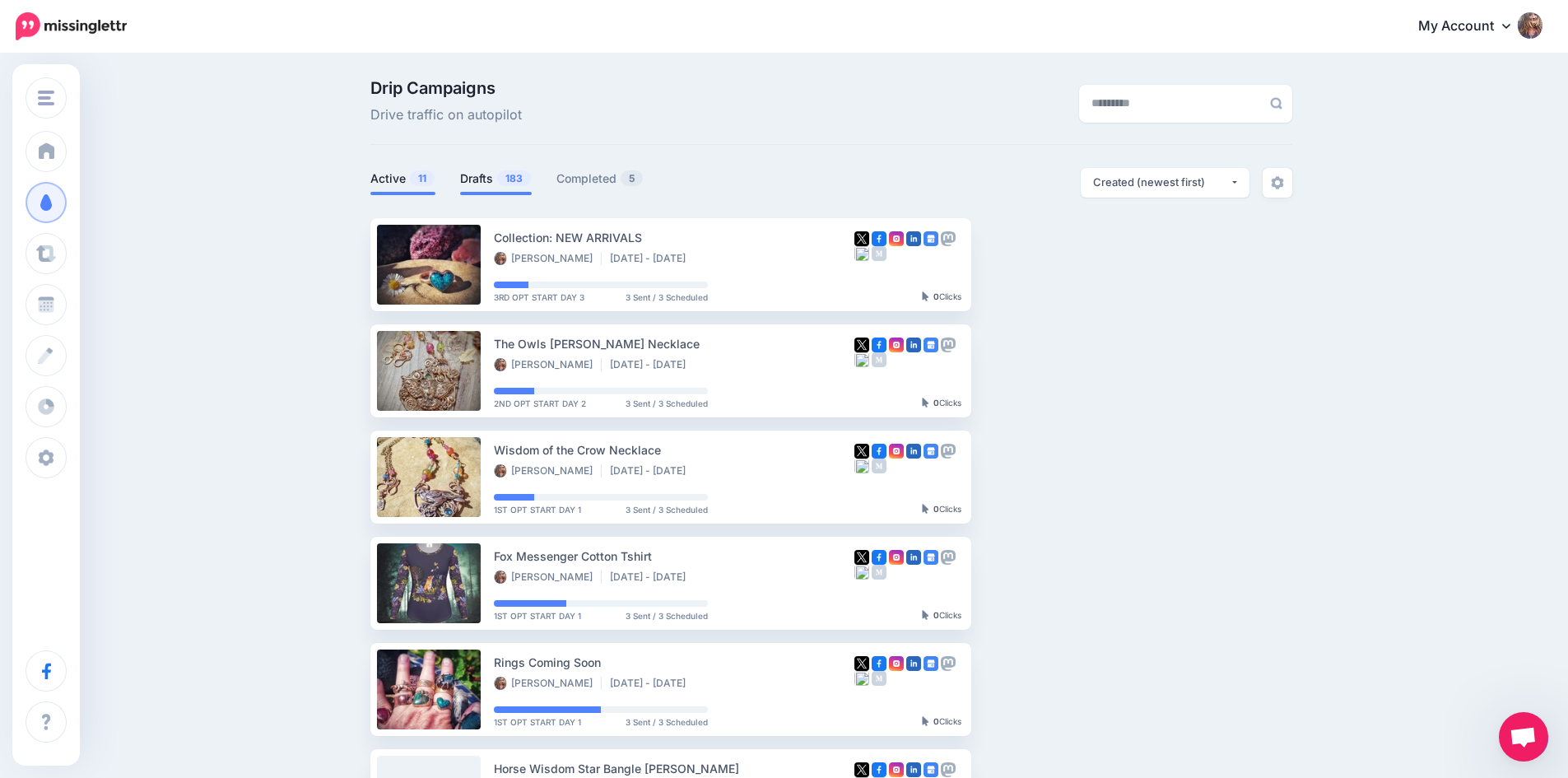
click at [402, 186] on link "Active 11" at bounding box center [403, 179] width 65 height 20
click at [486, 179] on link "Drafts 183" at bounding box center [496, 179] width 72 height 20
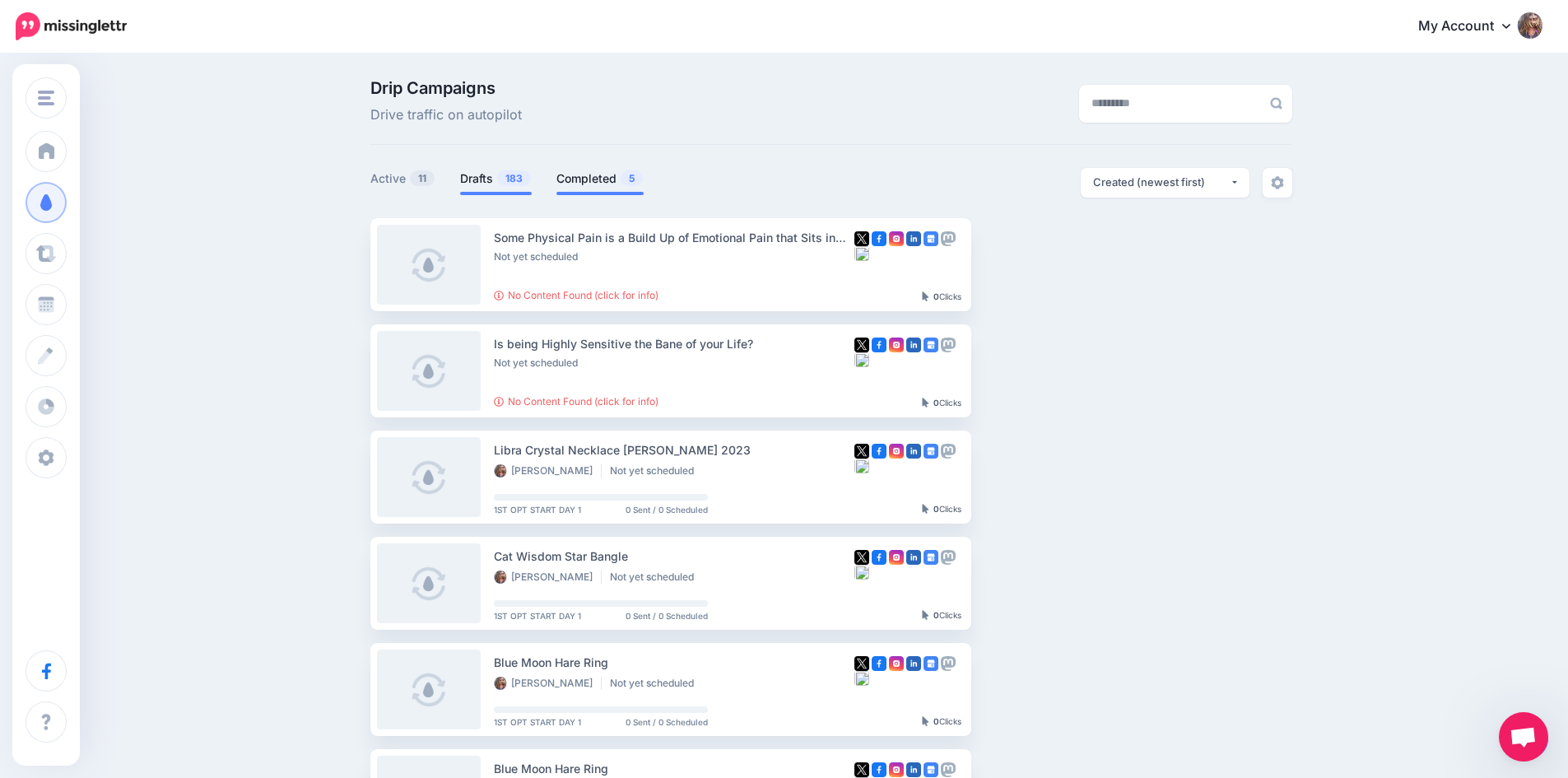
click at [590, 178] on link "Completed 5" at bounding box center [600, 179] width 87 height 20
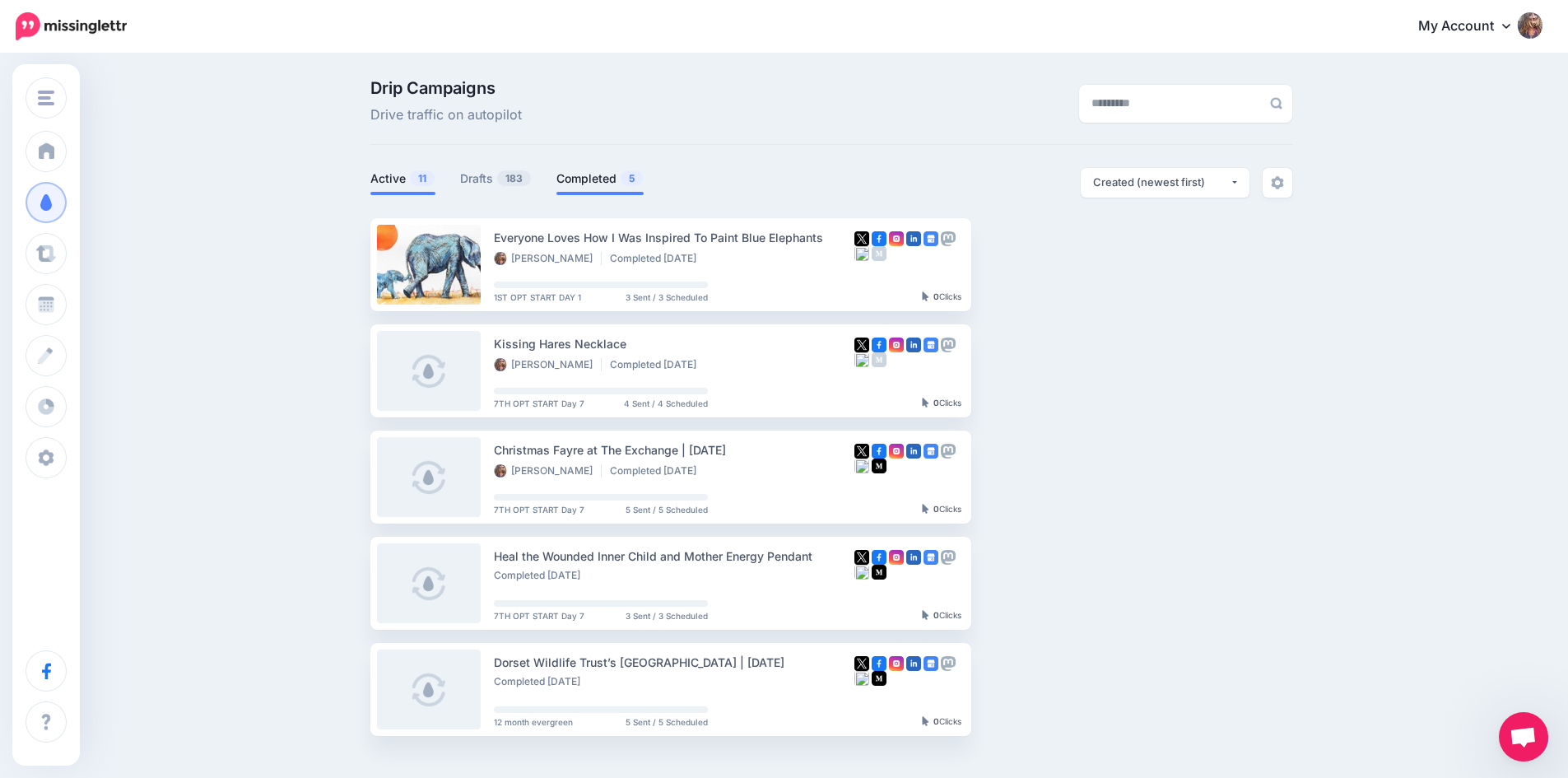
click at [392, 182] on link "Active 11" at bounding box center [403, 179] width 65 height 20
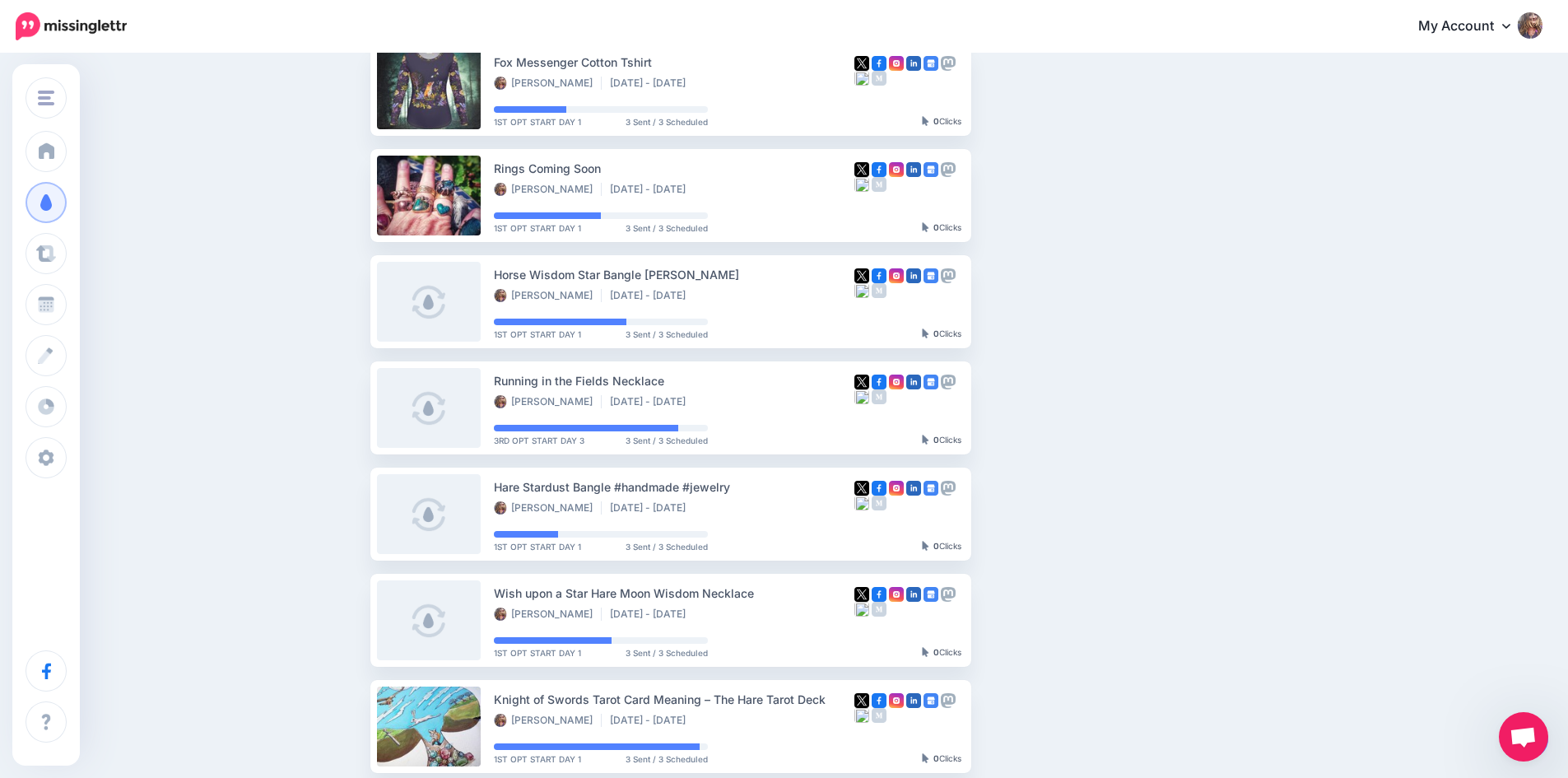
scroll to position [734, 0]
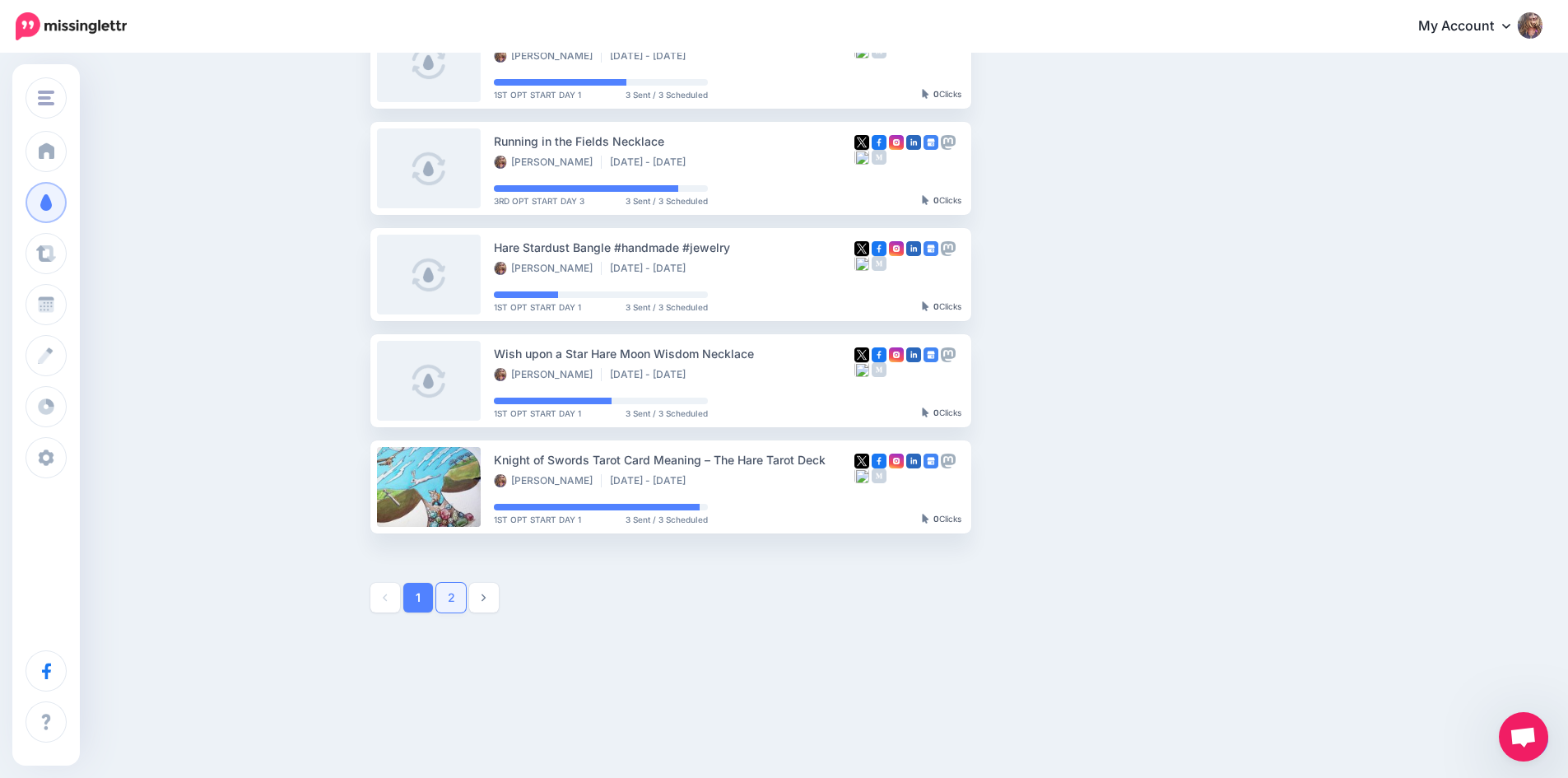
click at [461, 604] on link "2" at bounding box center [450, 597] width 30 height 30
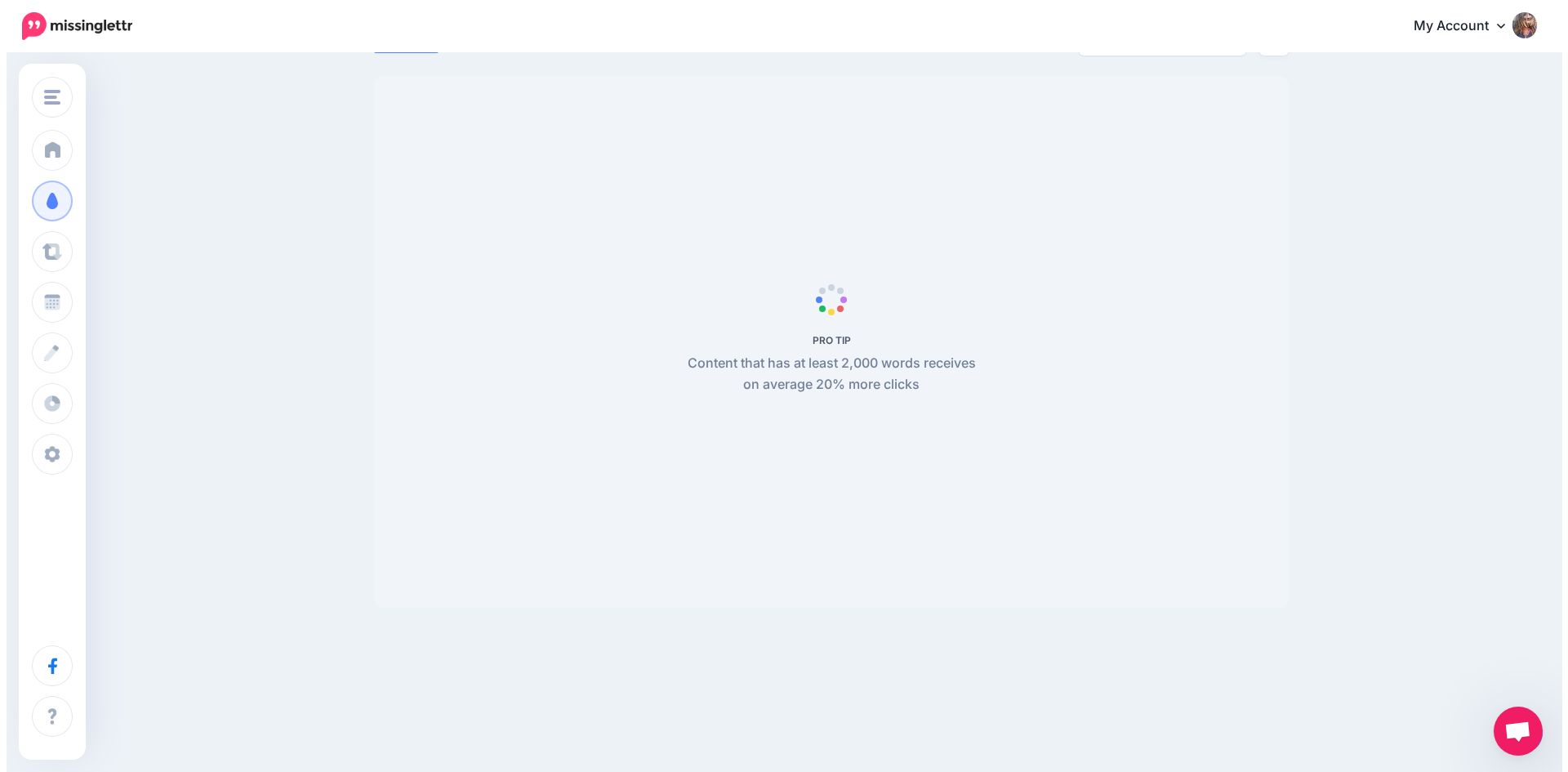
scroll to position [0, 0]
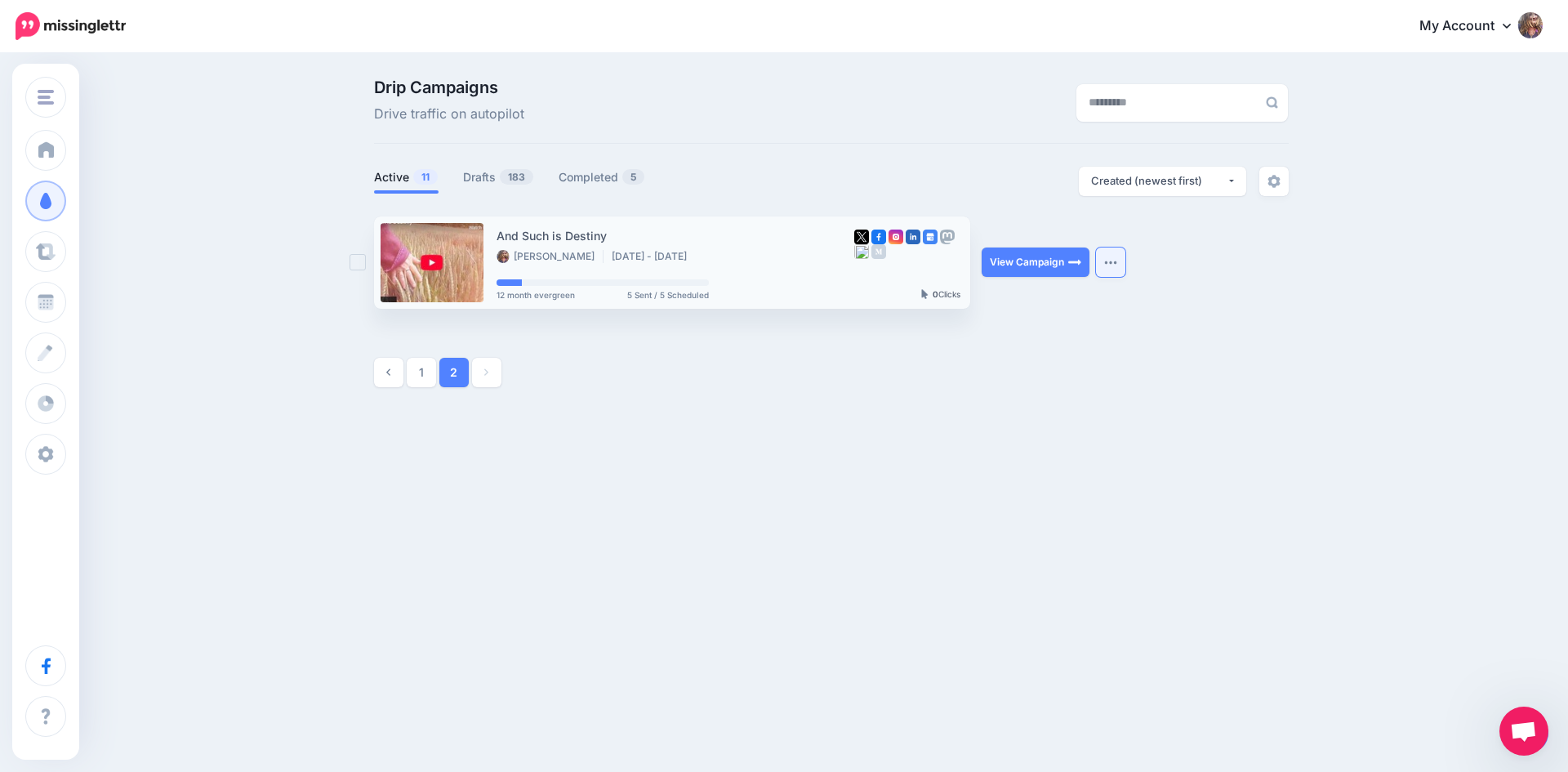
click at [1113, 257] on button "button" at bounding box center [1110, 261] width 29 height 29
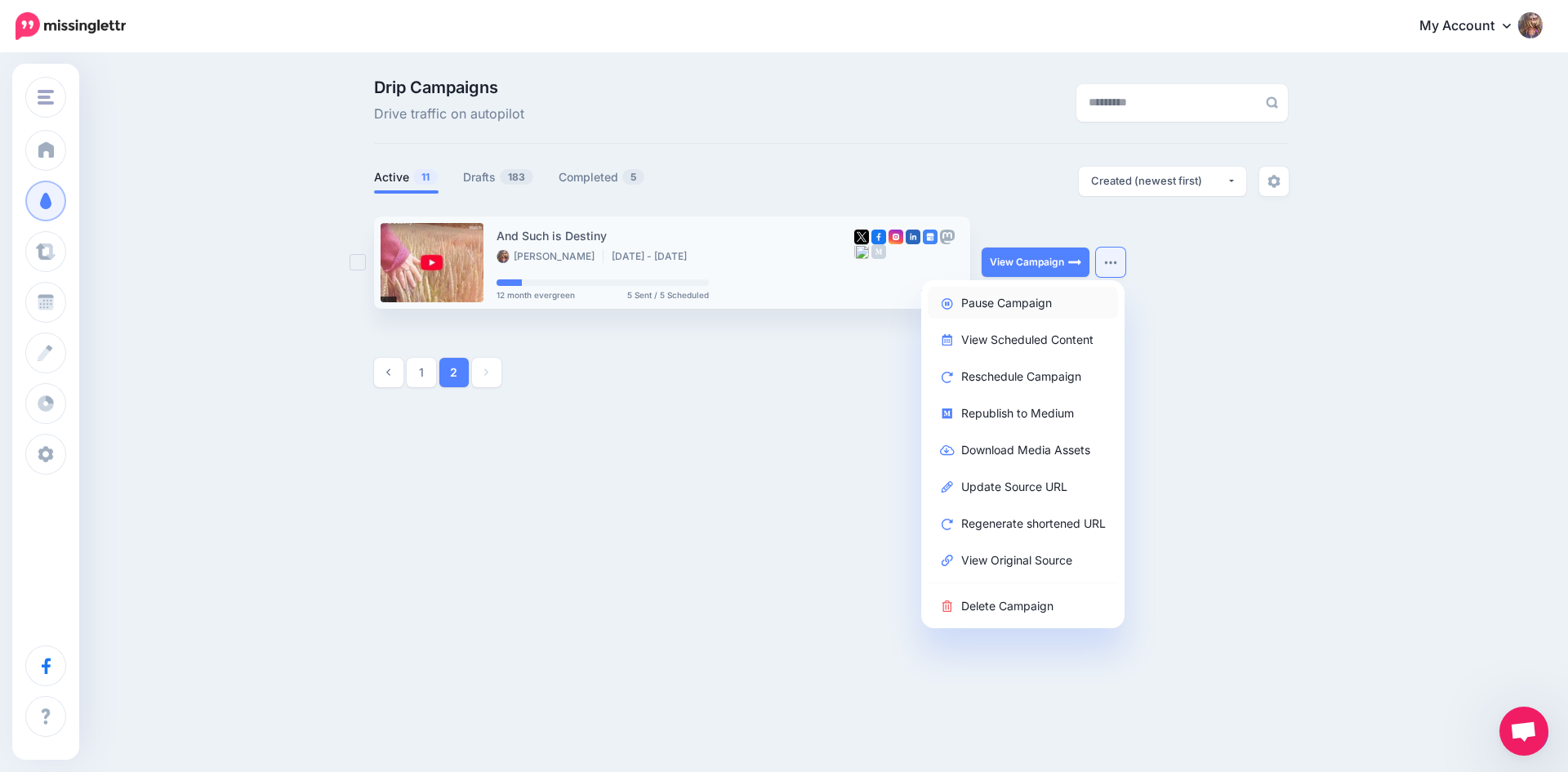
click at [1012, 306] on link "Pause Campaign" at bounding box center [1022, 303] width 190 height 32
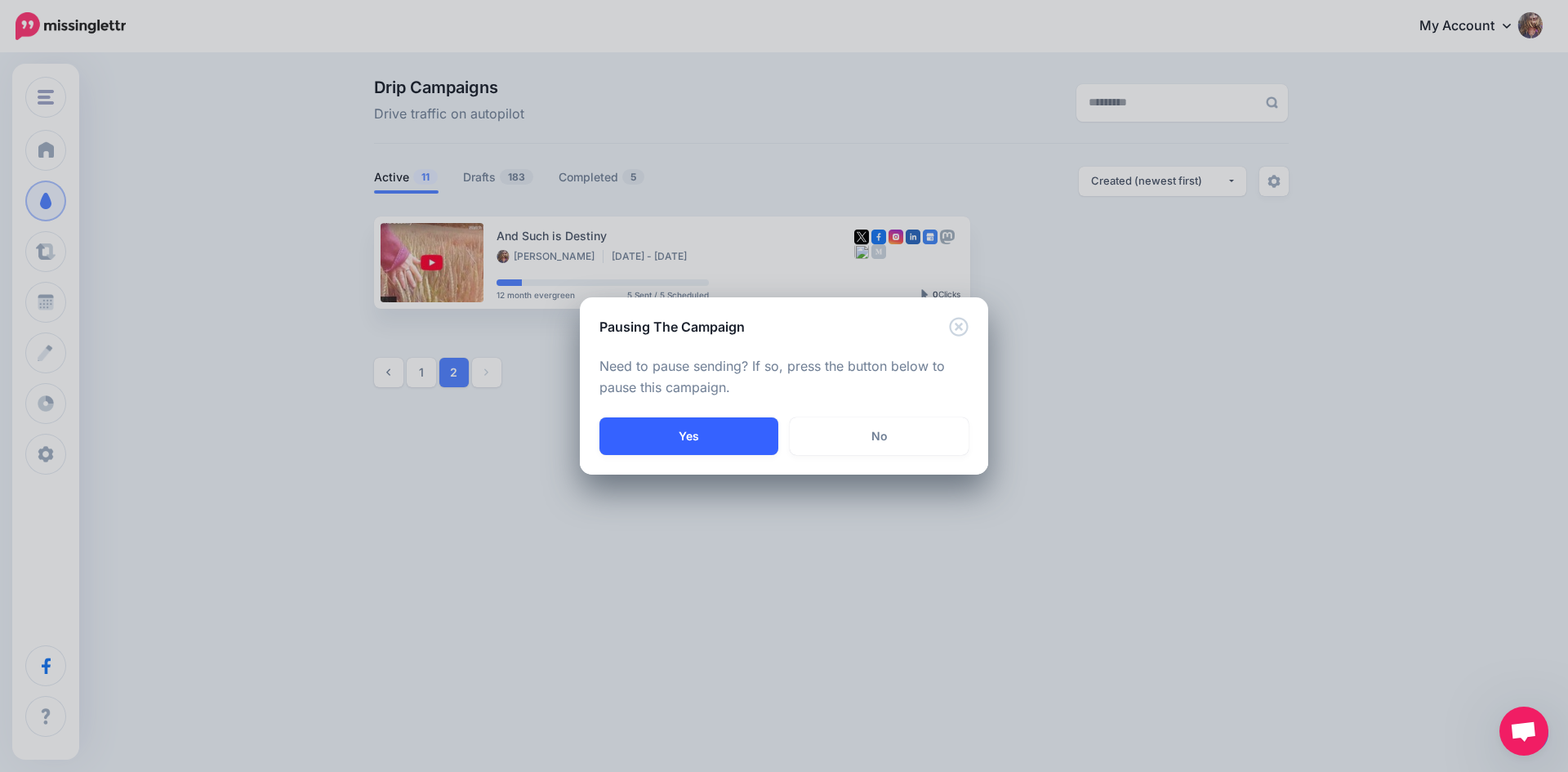
click at [678, 434] on button "Yes" at bounding box center [689, 436] width 178 height 37
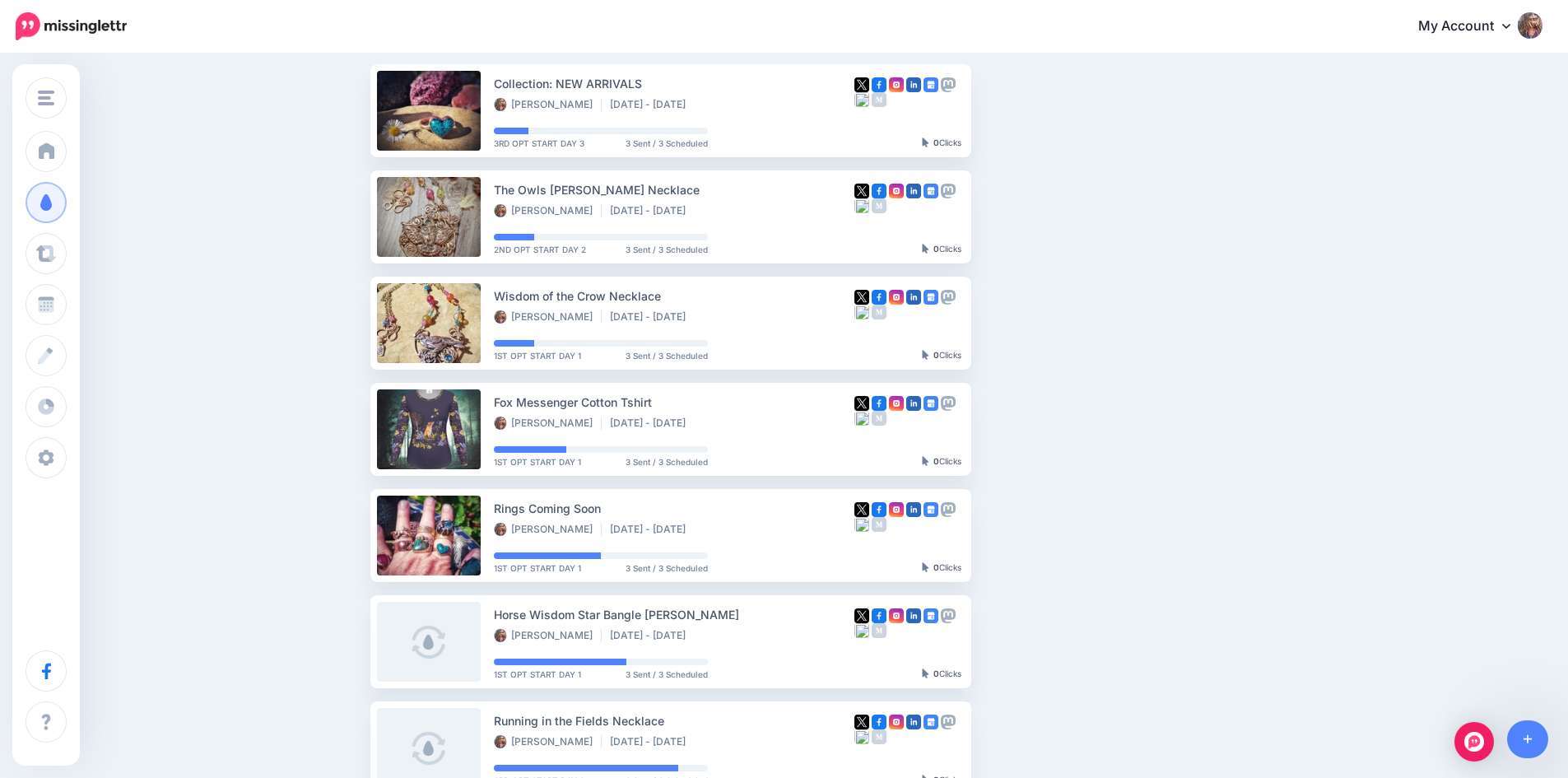
scroll to position [412, 0]
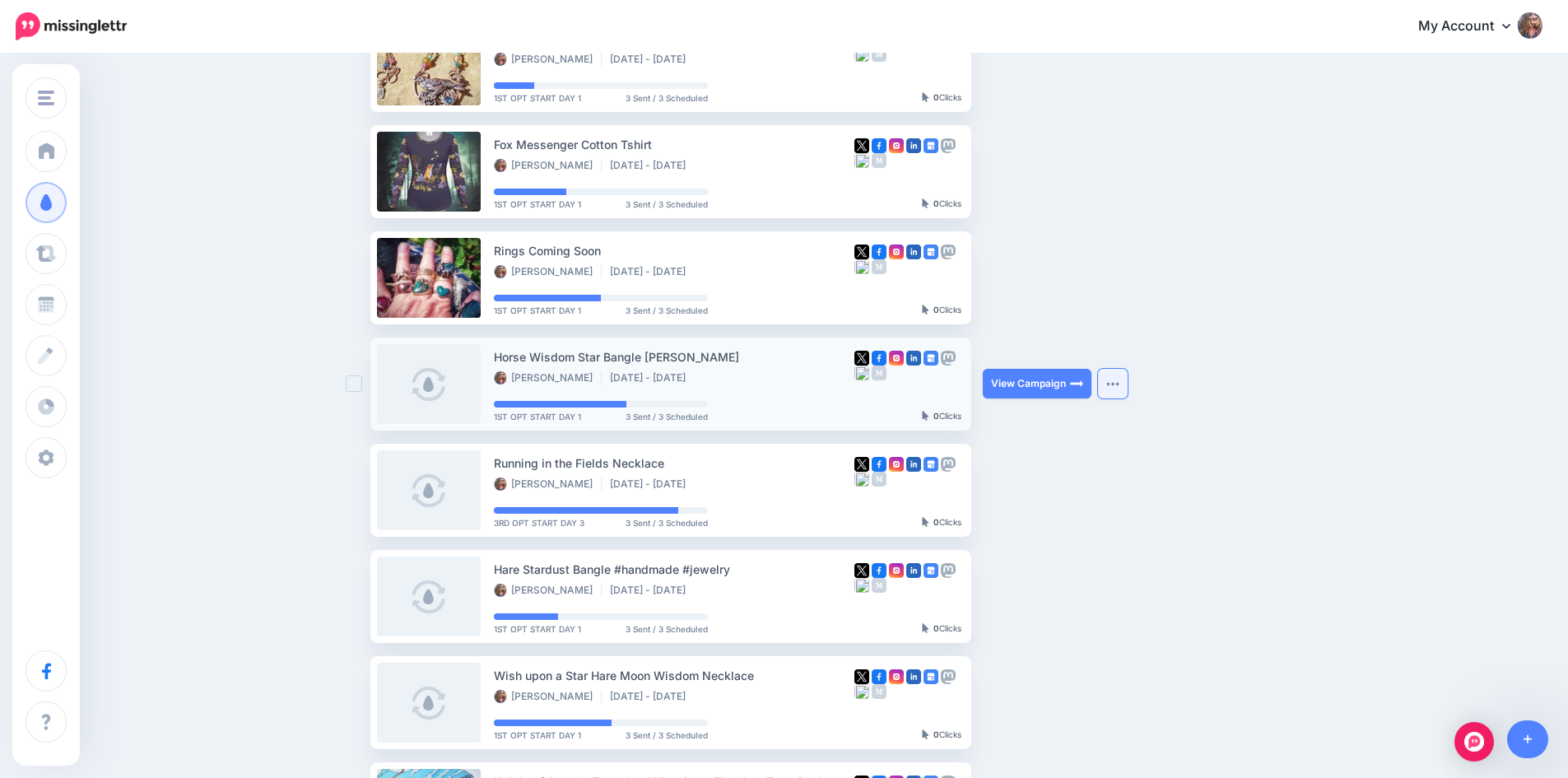
click at [1119, 385] on img "button" at bounding box center [1112, 383] width 13 height 4
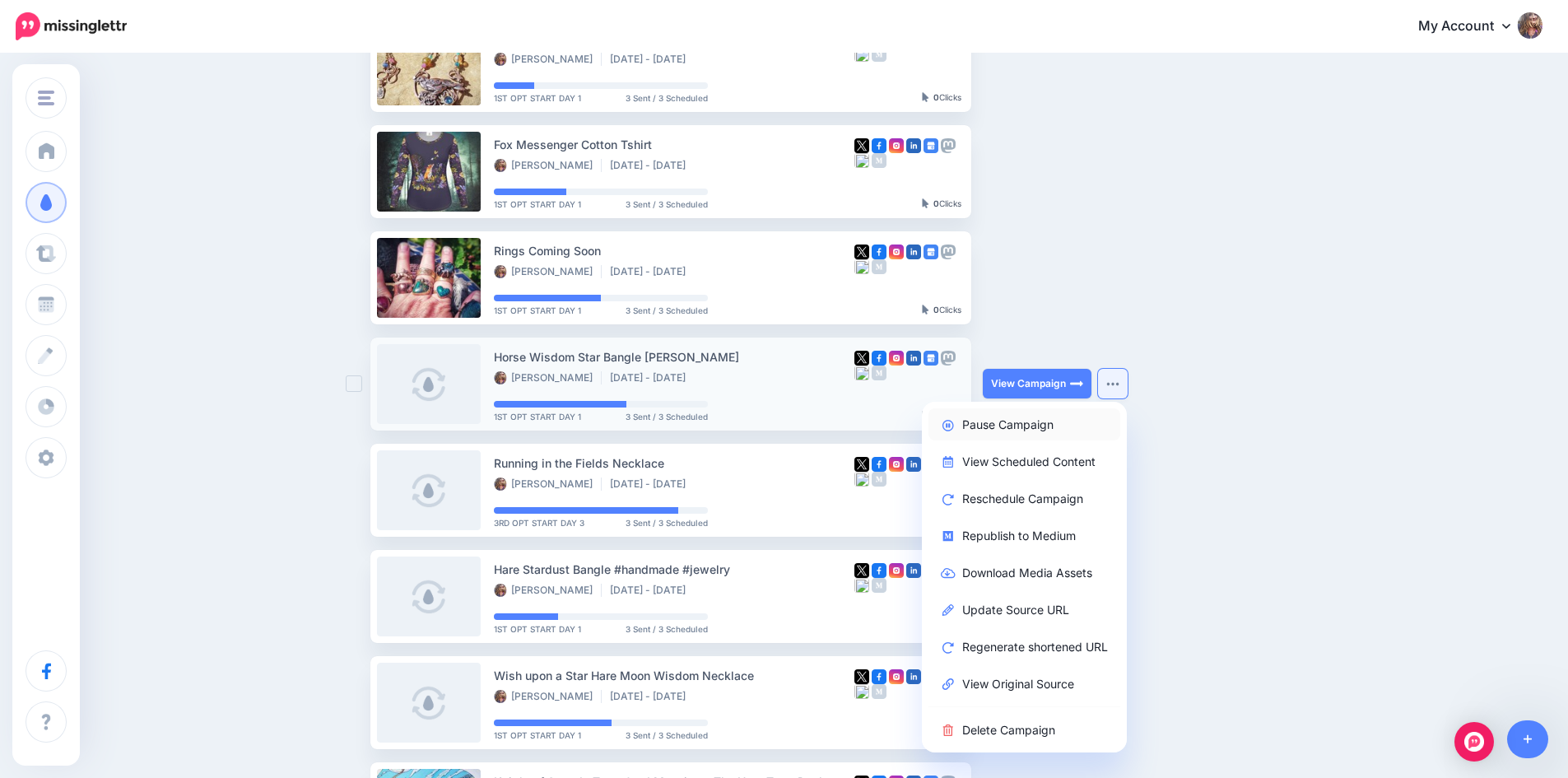
click at [1030, 425] on link "Pause Campaign" at bounding box center [1024, 425] width 192 height 32
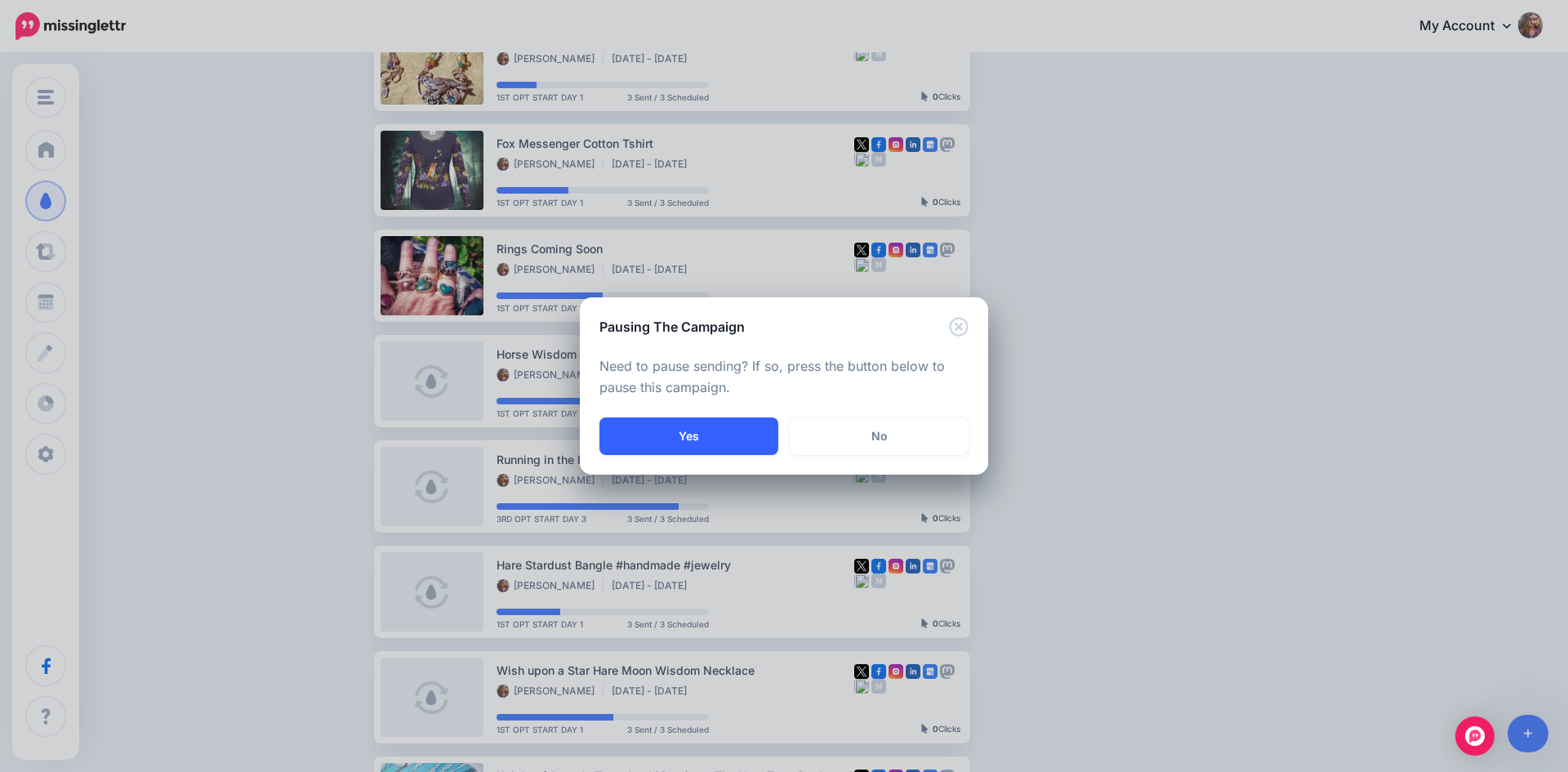
click at [730, 436] on button "Yes" at bounding box center [689, 436] width 178 height 37
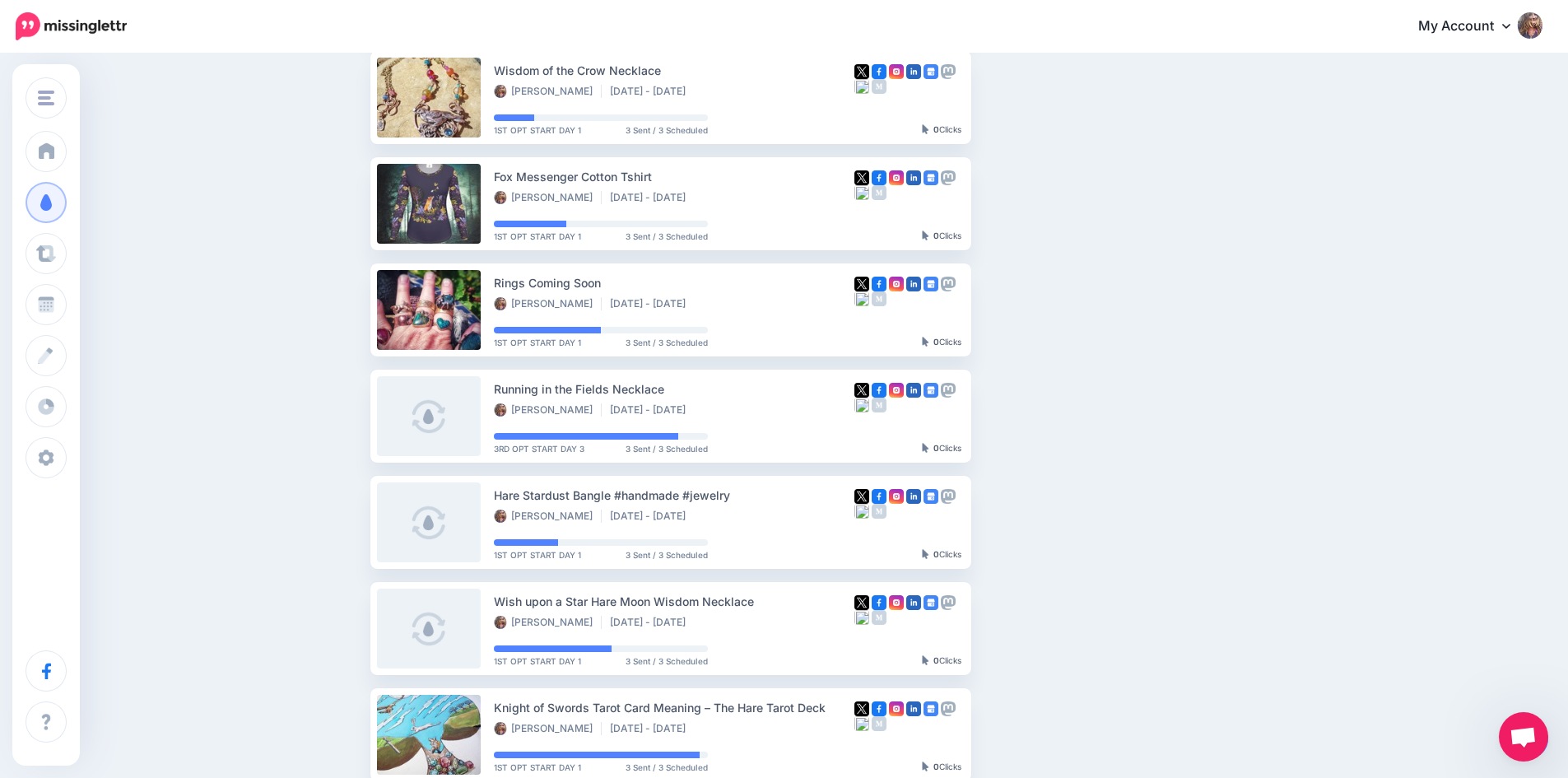
scroll to position [389, 0]
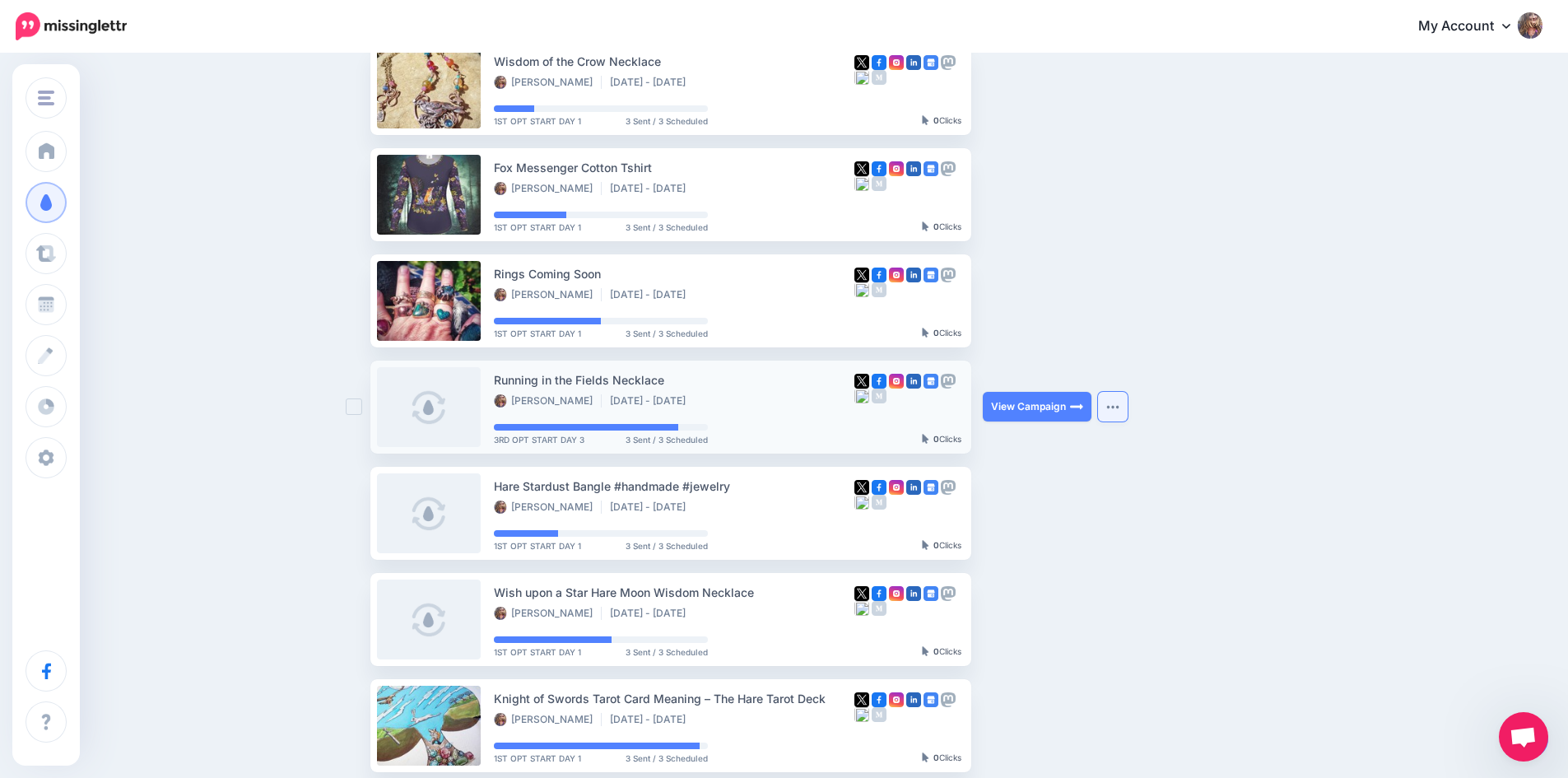
click at [1113, 408] on img "button" at bounding box center [1112, 406] width 13 height 4
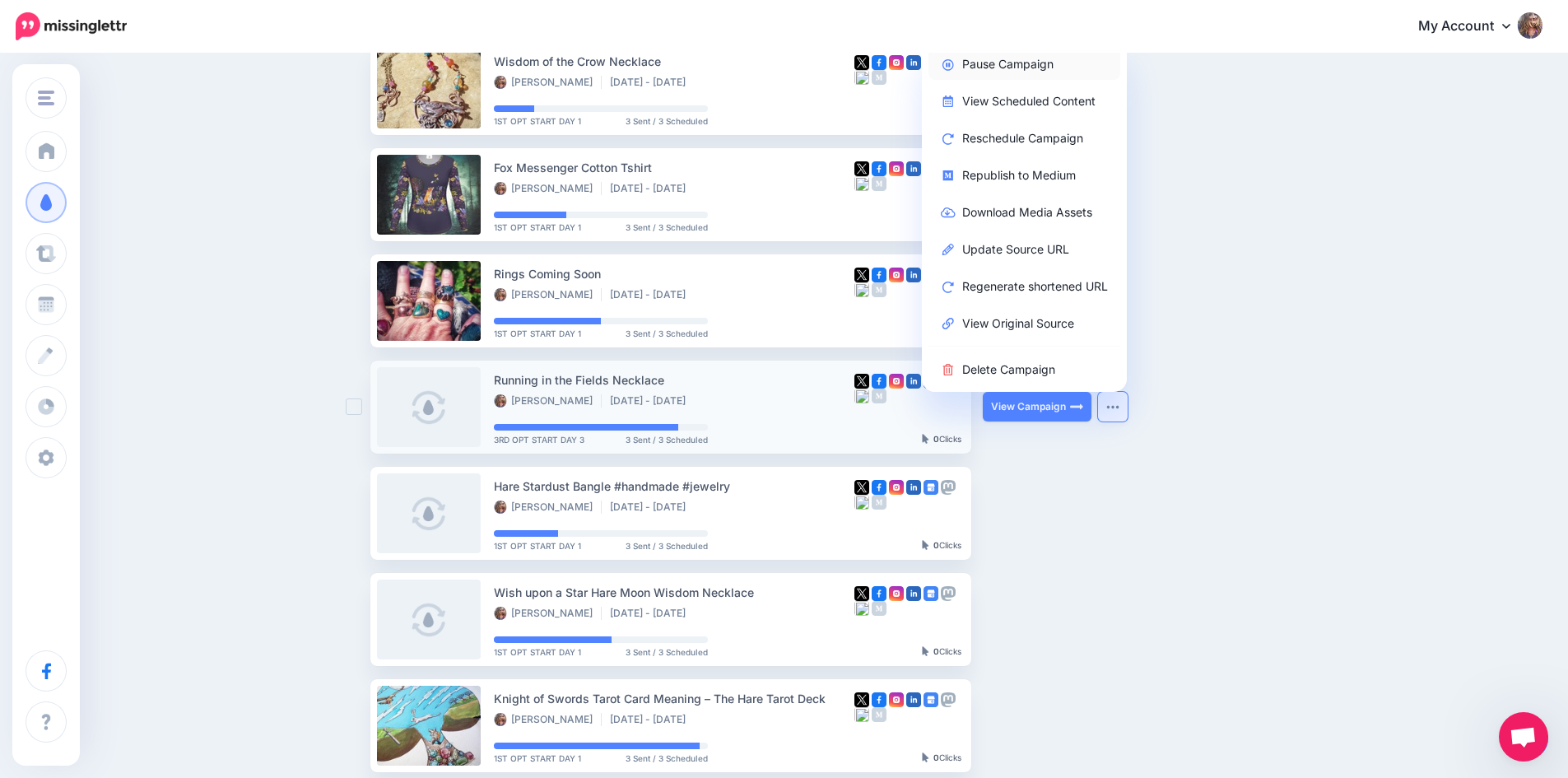
click at [1037, 63] on link "Pause Campaign" at bounding box center [1024, 64] width 192 height 32
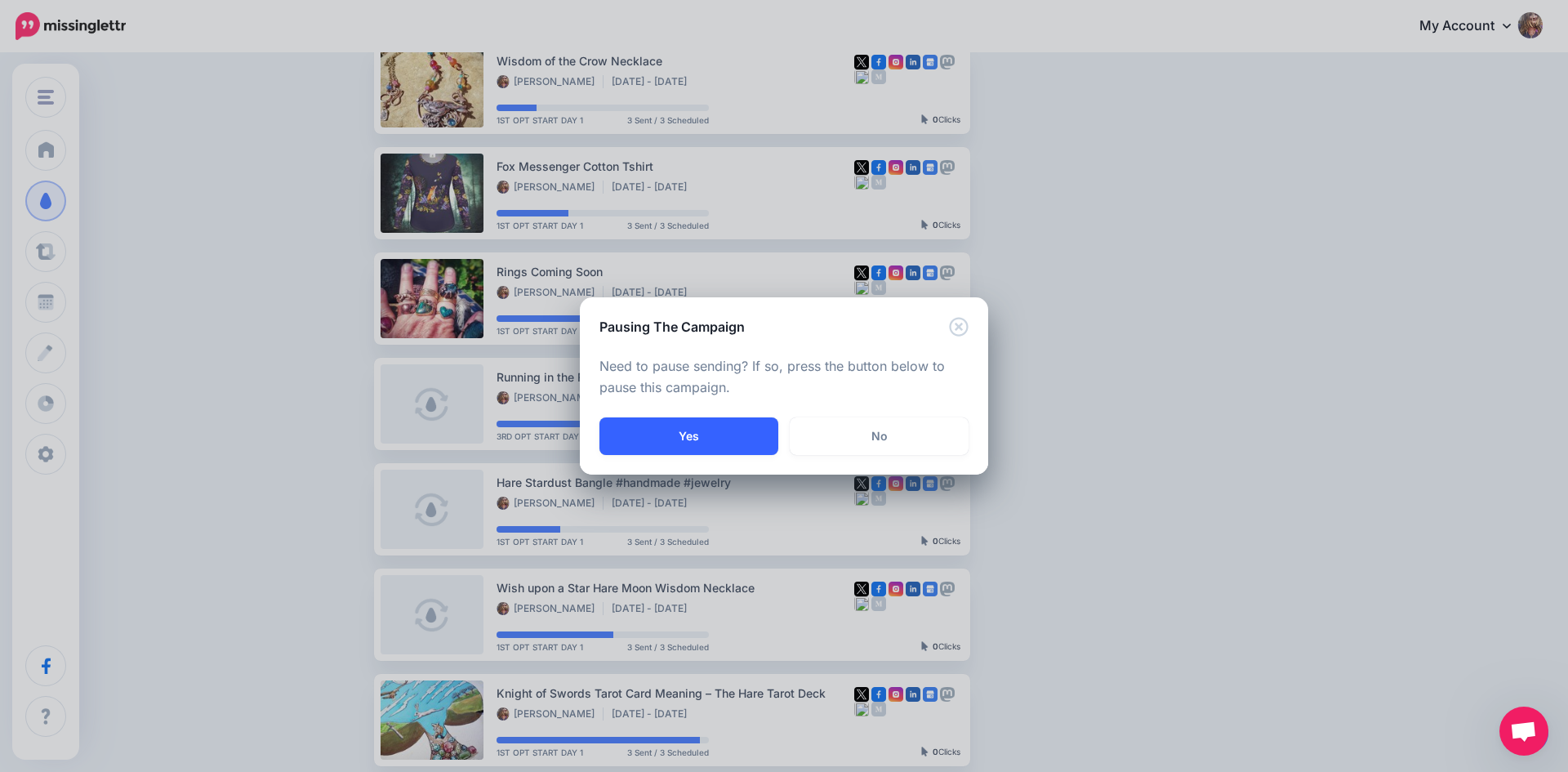
click at [683, 436] on button "Yes" at bounding box center [689, 436] width 178 height 37
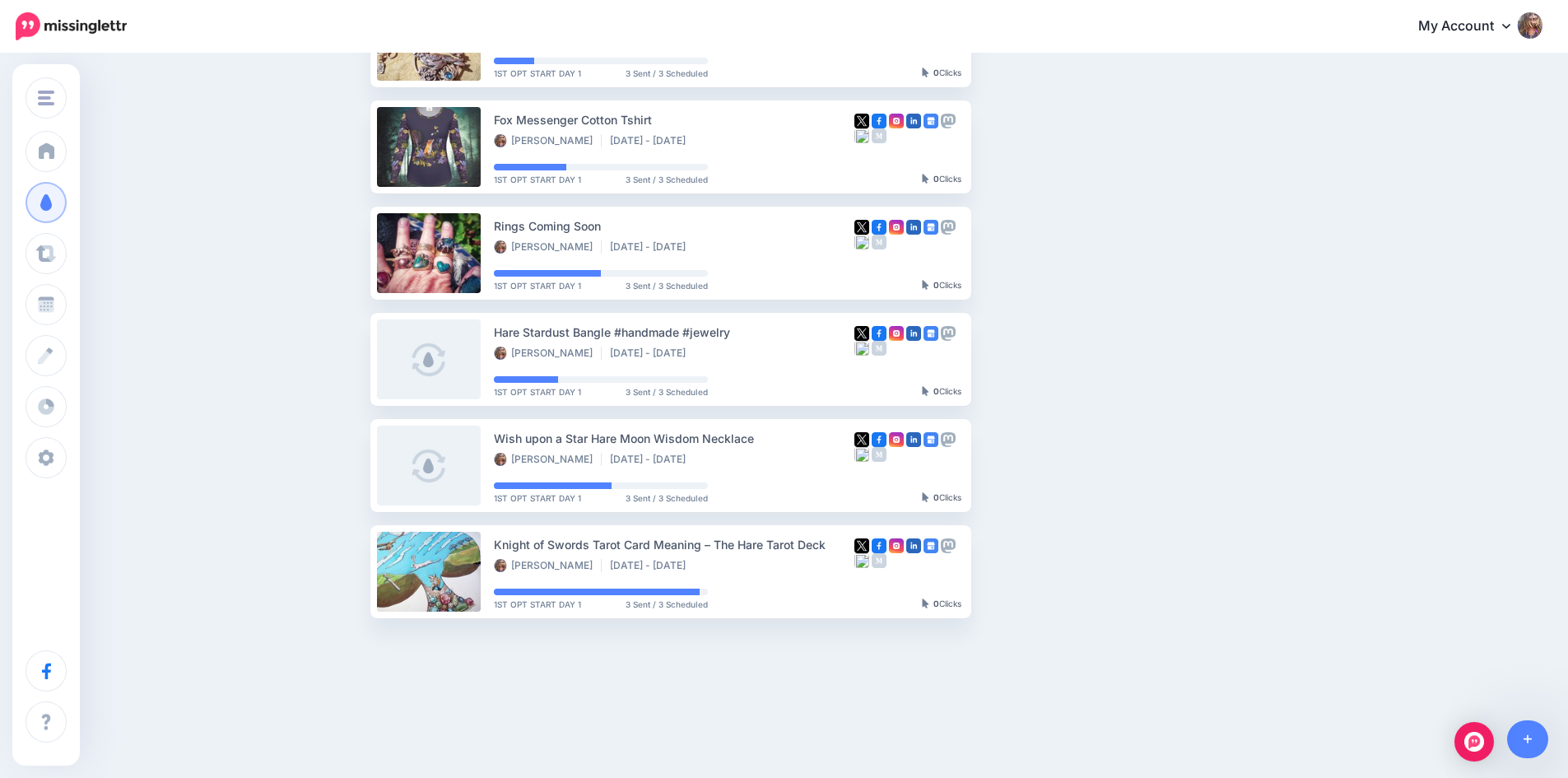
scroll to position [443, 0]
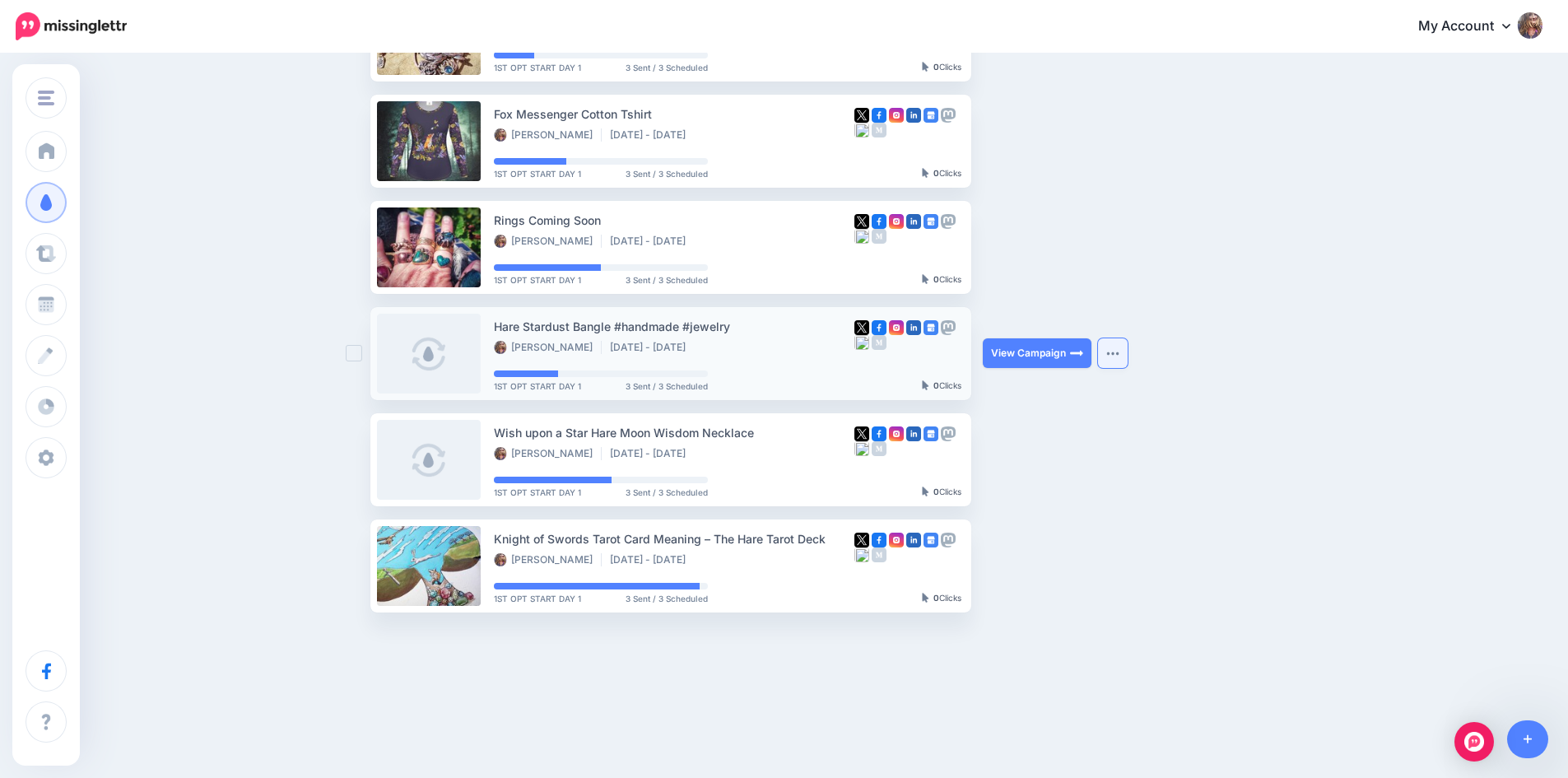
click at [1117, 354] on img "button" at bounding box center [1112, 353] width 13 height 4
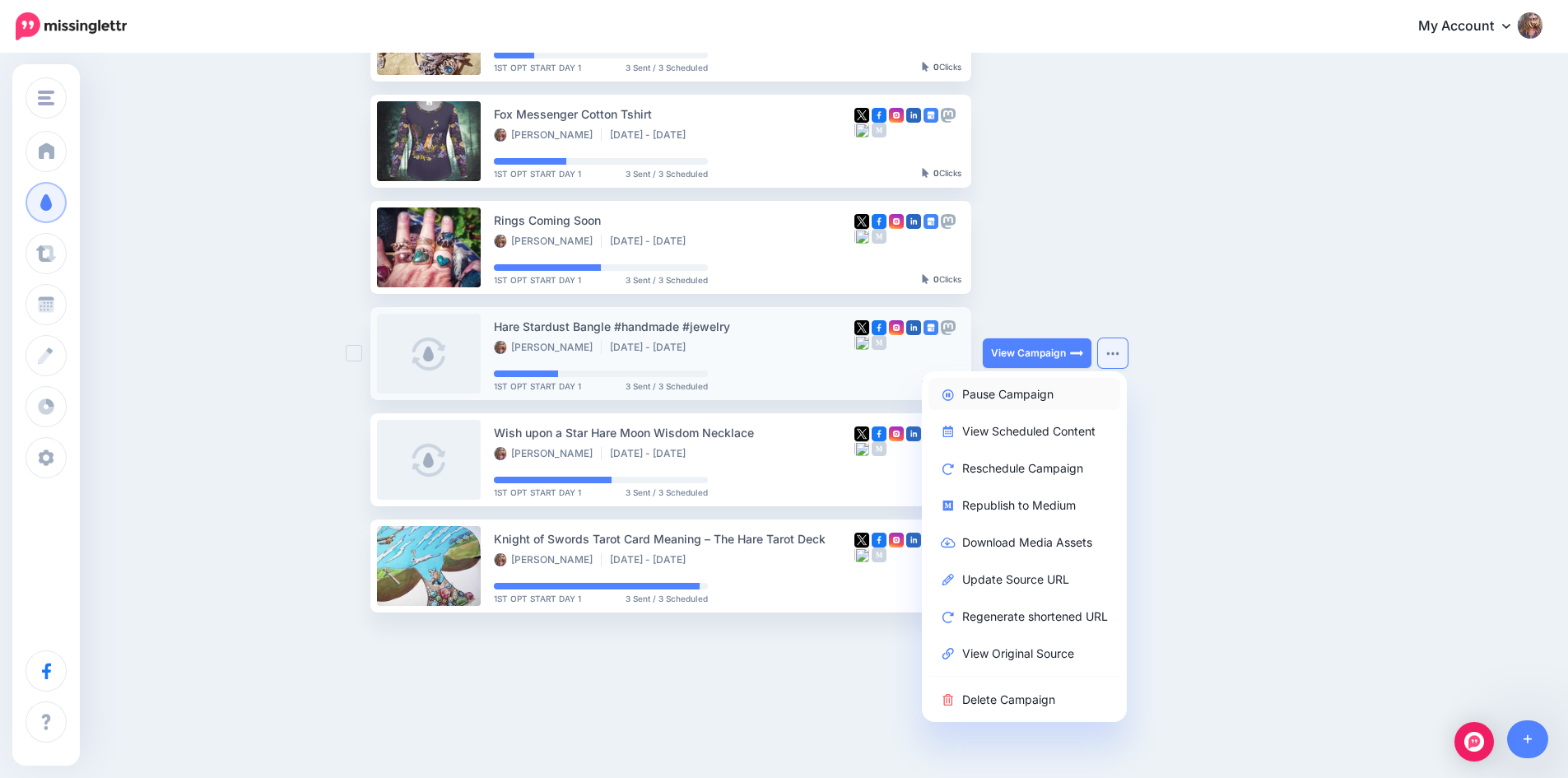
click at [1011, 396] on link "Pause Campaign" at bounding box center [1024, 394] width 192 height 32
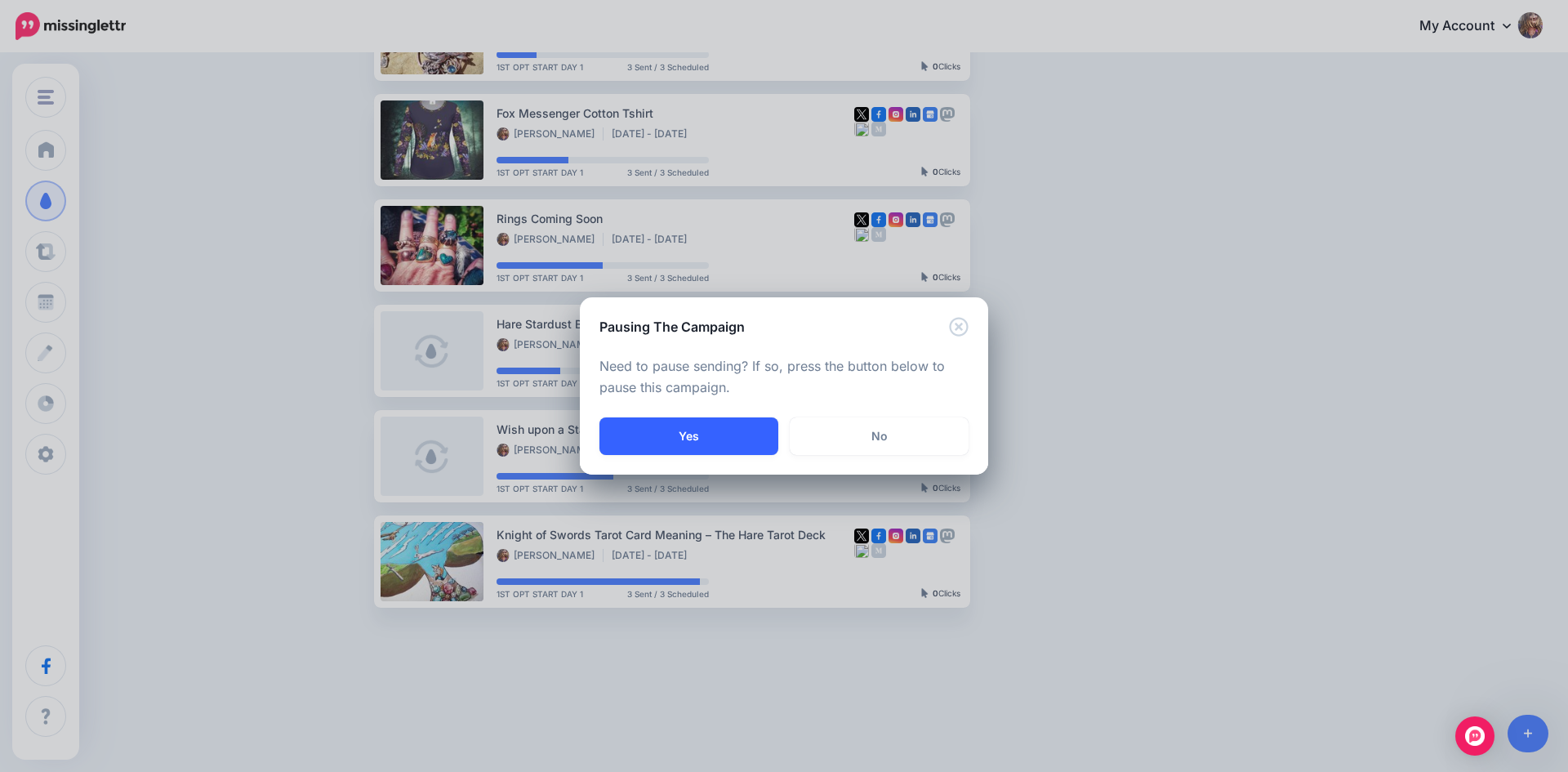
click at [673, 439] on button "Yes" at bounding box center [689, 436] width 178 height 37
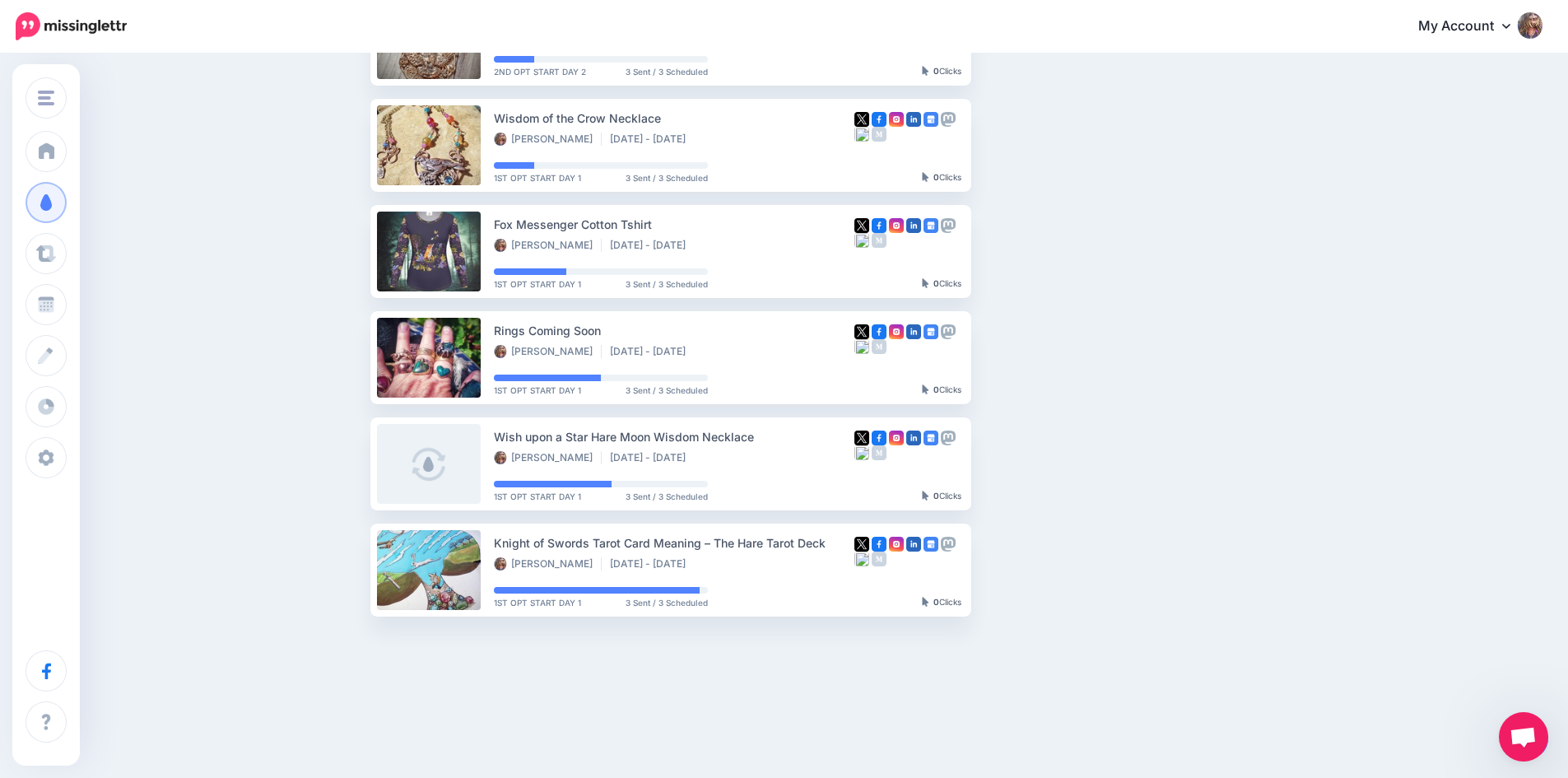
scroll to position [336, 0]
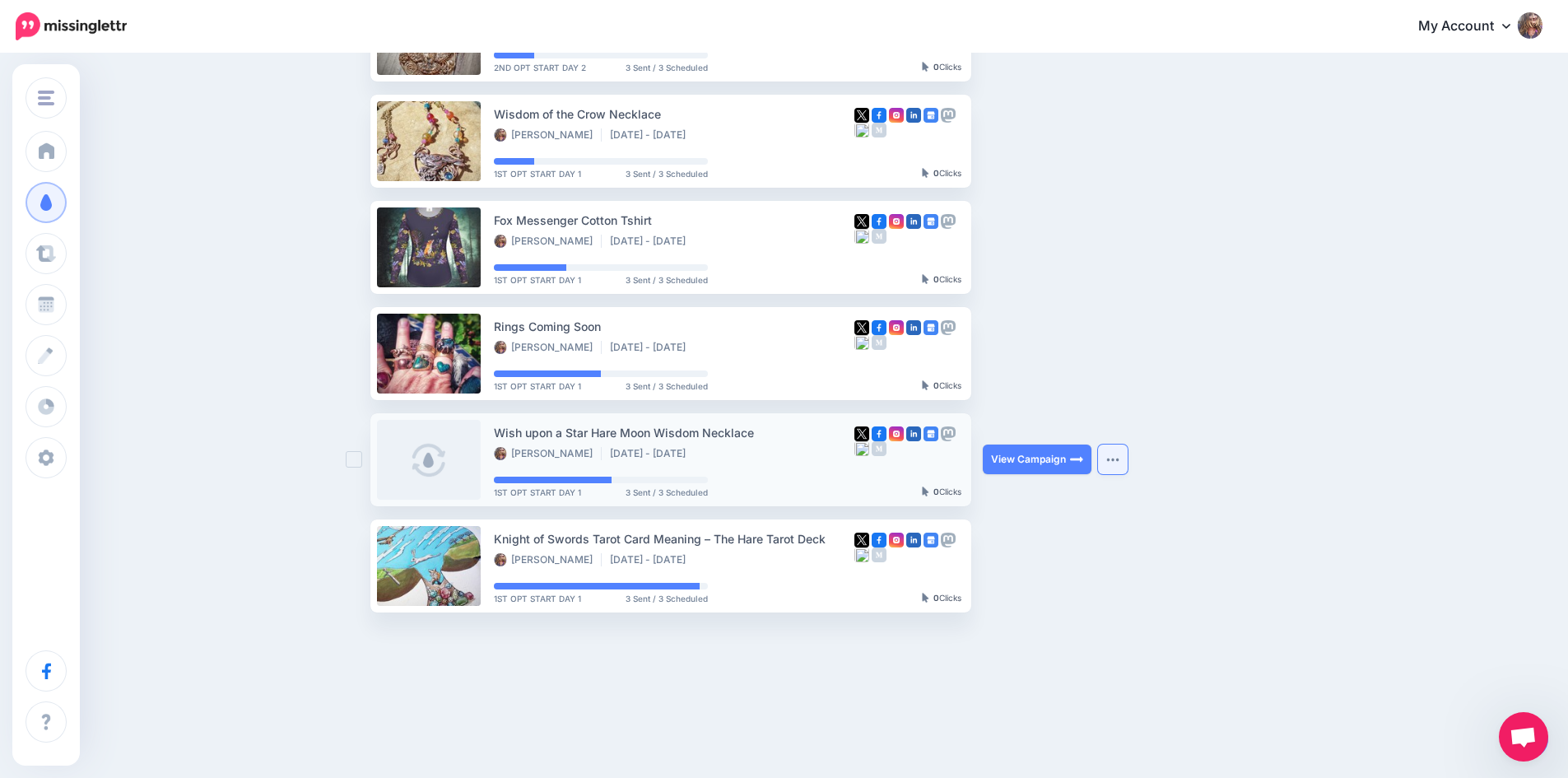
click at [1115, 461] on img "button" at bounding box center [1112, 459] width 13 height 4
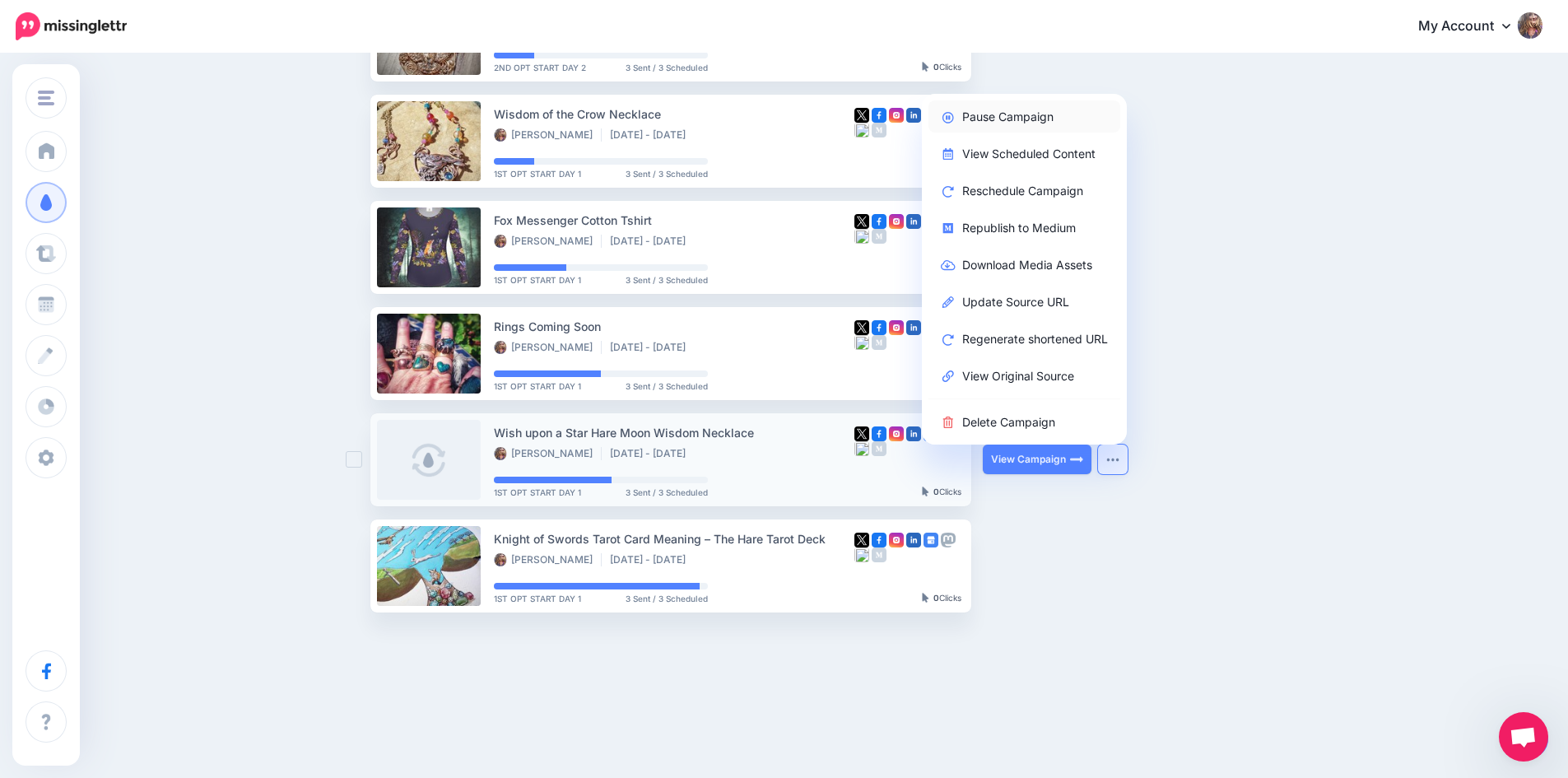
click at [1013, 115] on link "Pause Campaign" at bounding box center [1024, 117] width 192 height 32
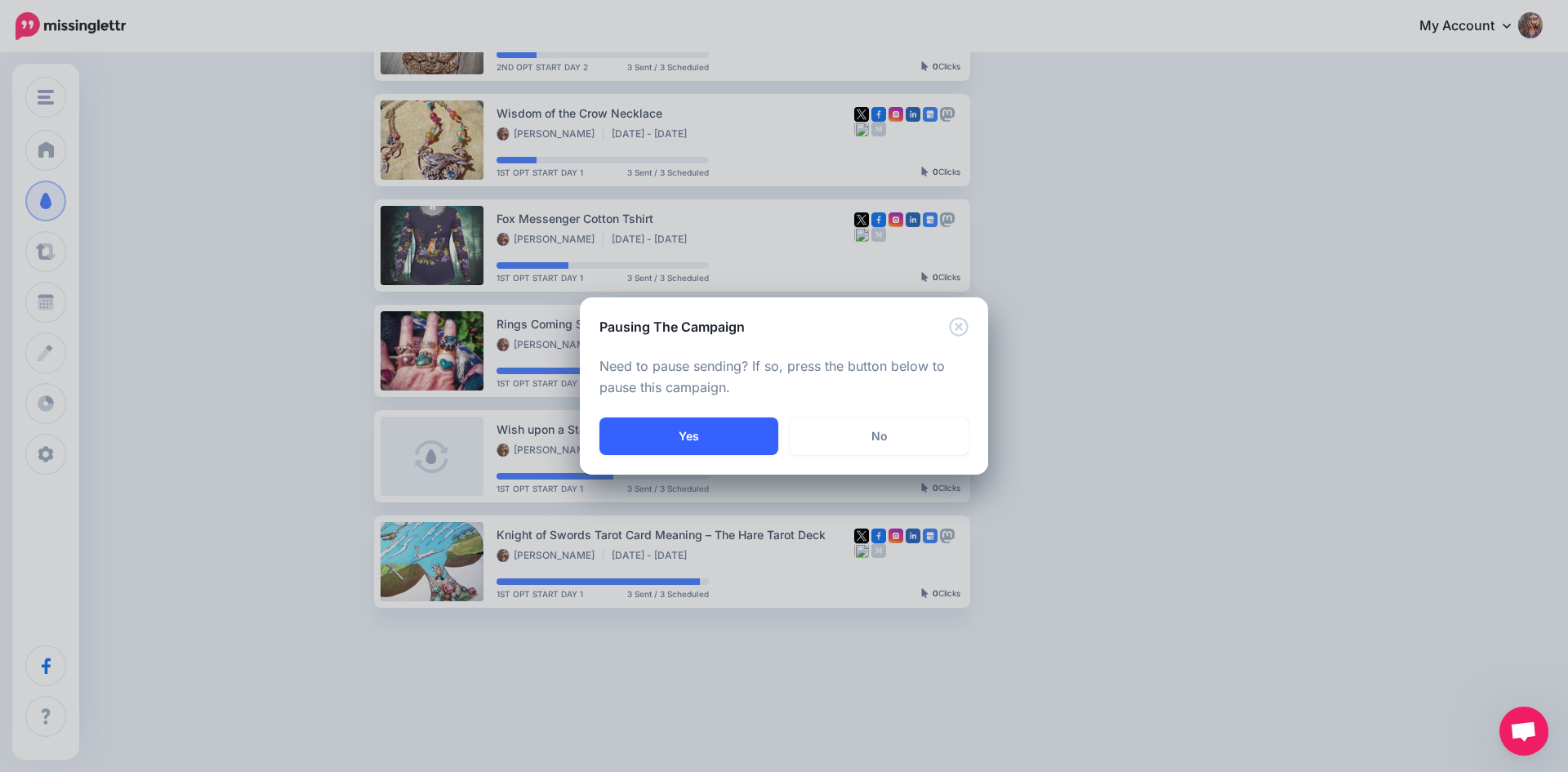
click at [681, 428] on button "Yes" at bounding box center [689, 436] width 178 height 37
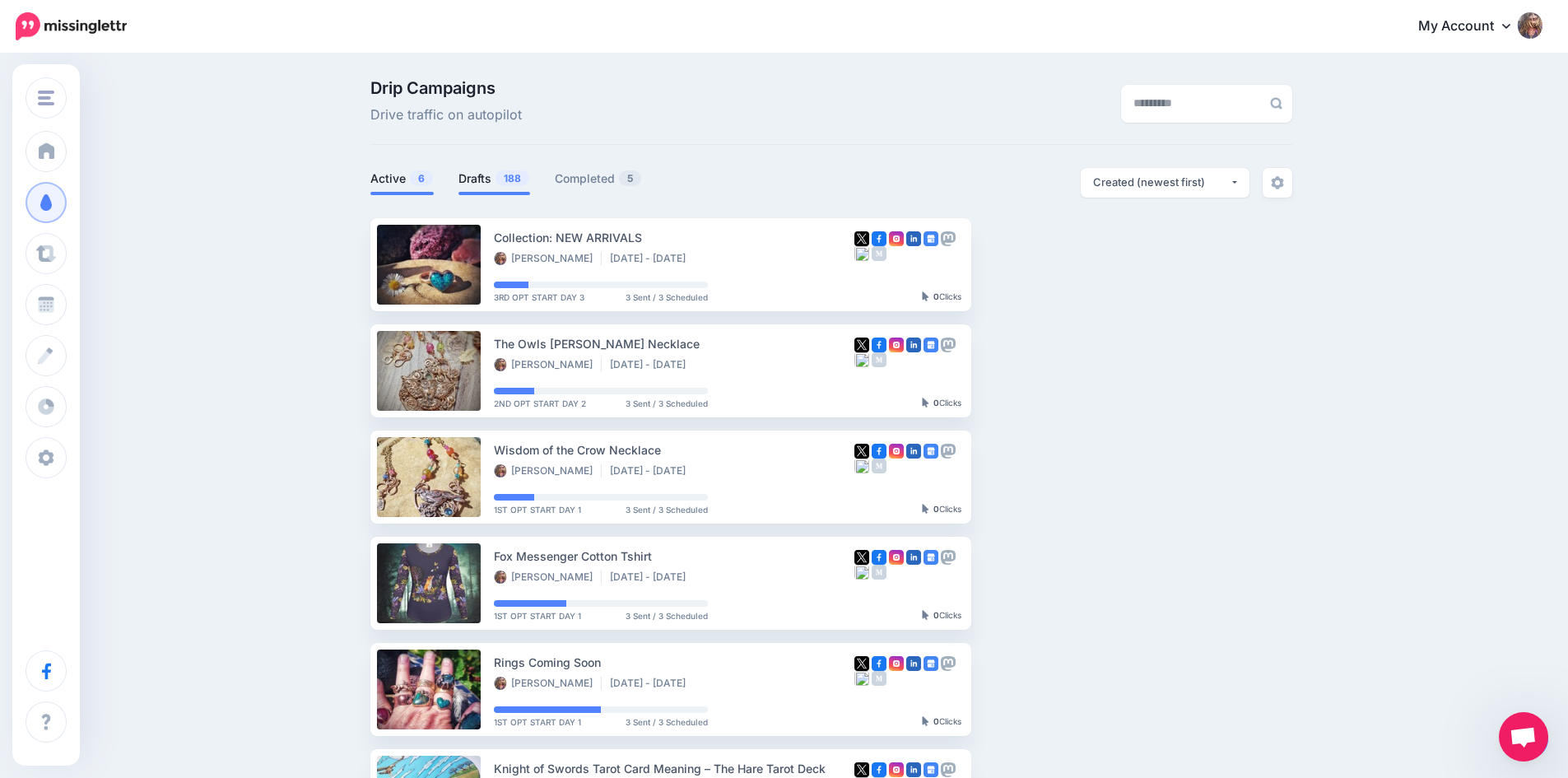
click at [484, 180] on link "Drafts 188" at bounding box center [494, 179] width 72 height 20
